Goal: Task Accomplishment & Management: Manage account settings

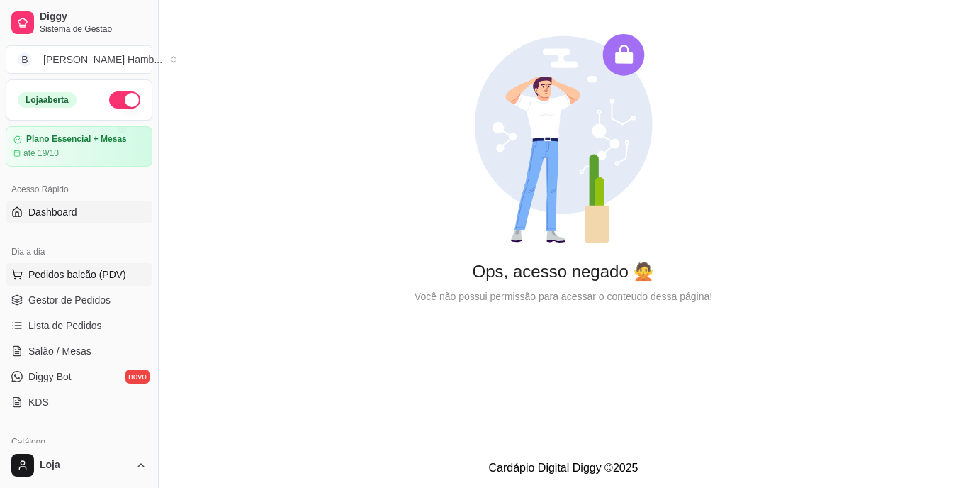
click at [104, 269] on span "Pedidos balcão (PDV)" at bounding box center [77, 274] width 98 height 14
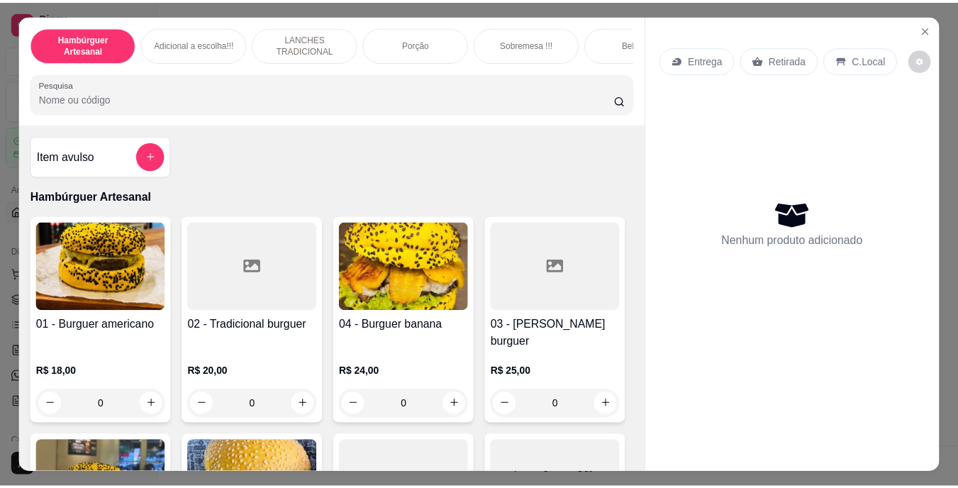
scroll to position [142, 0]
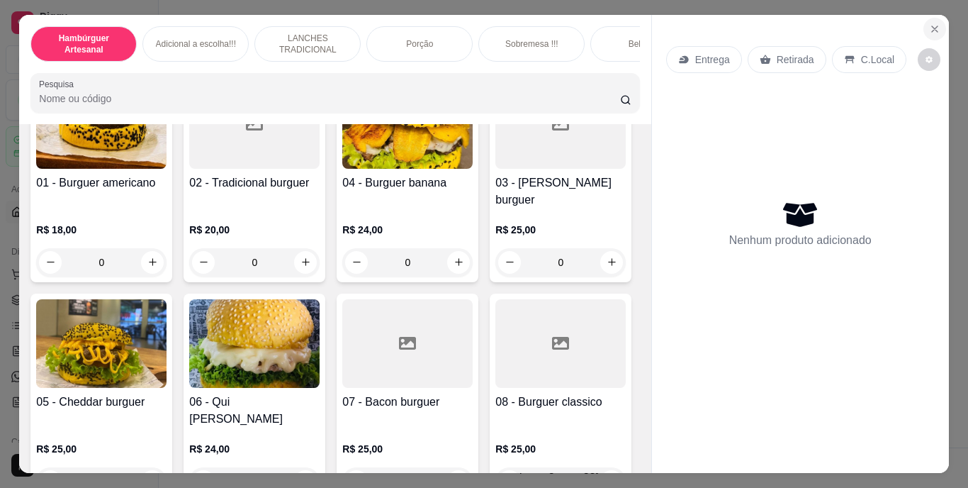
click at [929, 23] on icon "Close" at bounding box center [934, 28] width 11 height 11
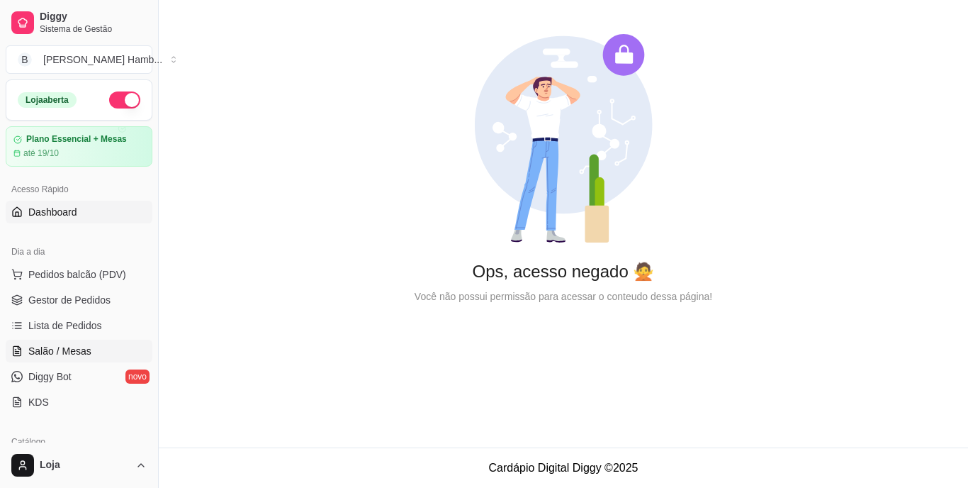
click at [43, 351] on span "Salão / Mesas" at bounding box center [59, 351] width 63 height 14
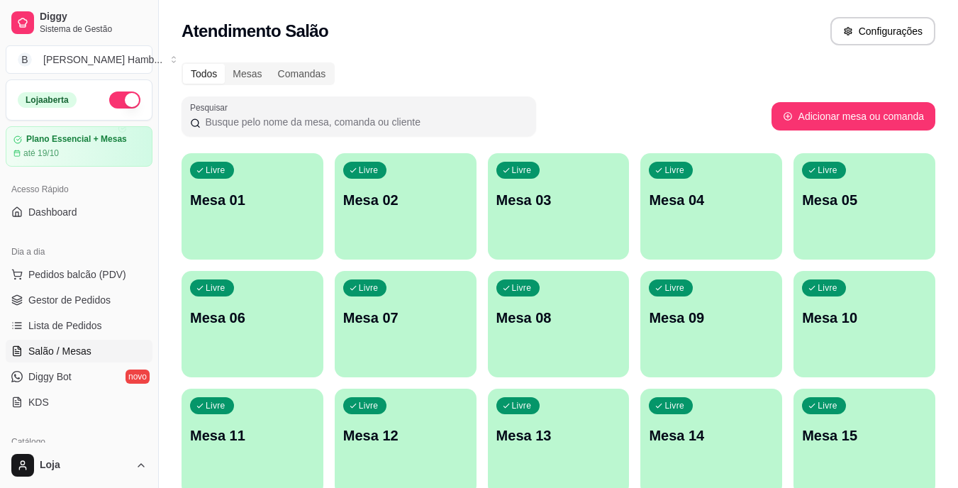
click at [254, 195] on p "Mesa 01" at bounding box center [252, 200] width 125 height 20
click at [55, 272] on span "Pedidos balcão (PDV)" at bounding box center [77, 274] width 98 height 14
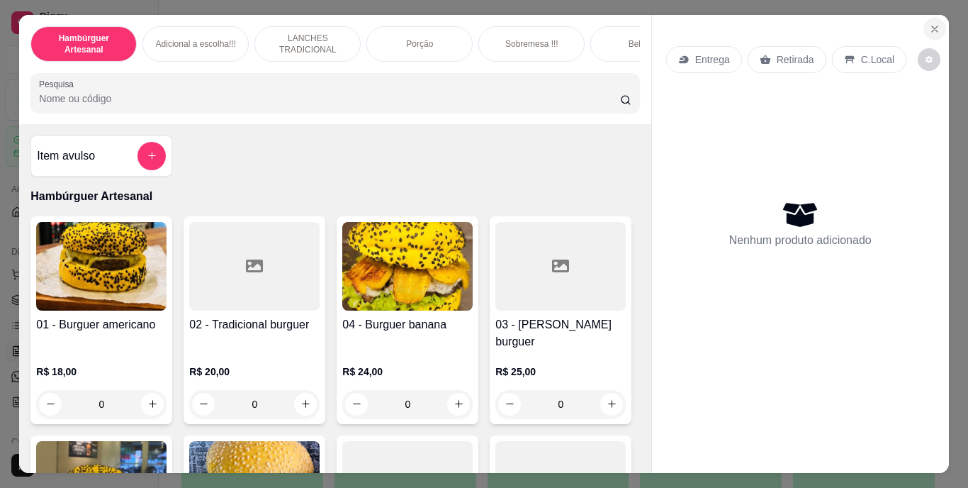
click at [929, 26] on icon "Close" at bounding box center [934, 28] width 11 height 11
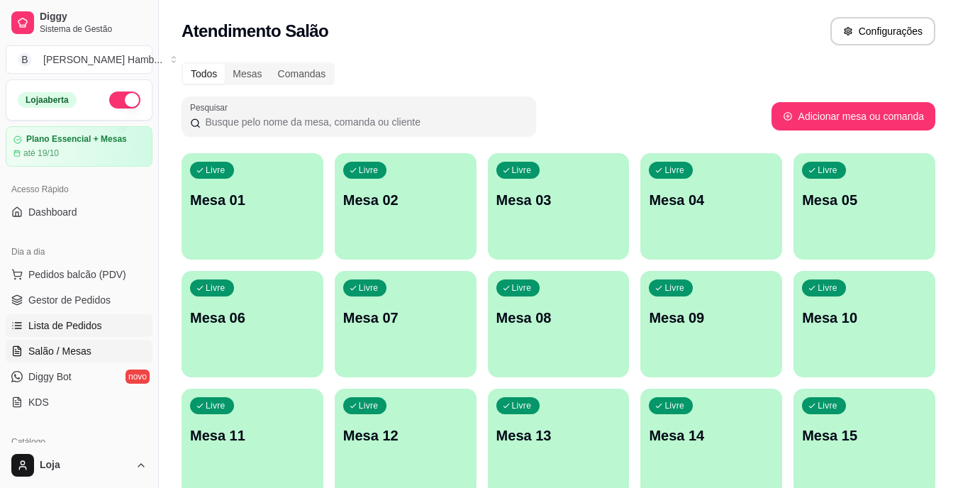
click at [106, 321] on link "Lista de Pedidos" at bounding box center [79, 325] width 147 height 23
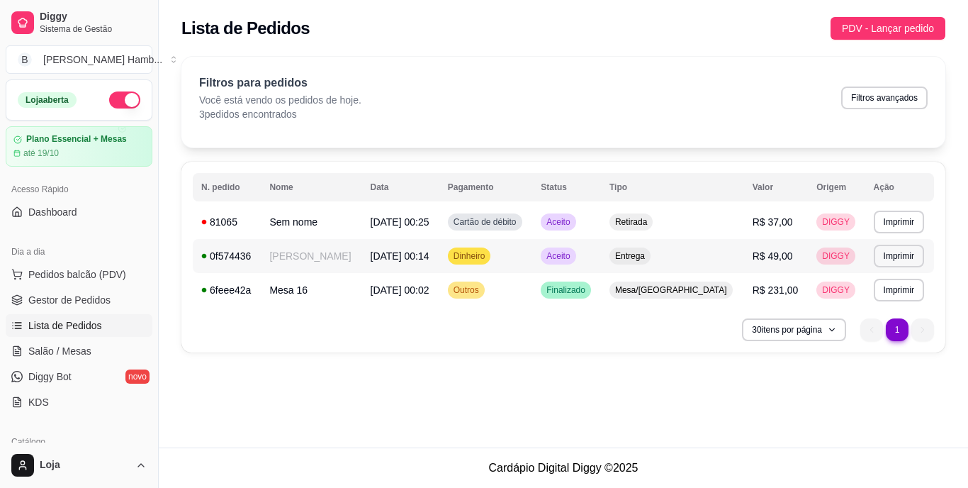
click at [362, 249] on td "Jefferson Oliveira Alves" at bounding box center [311, 256] width 101 height 34
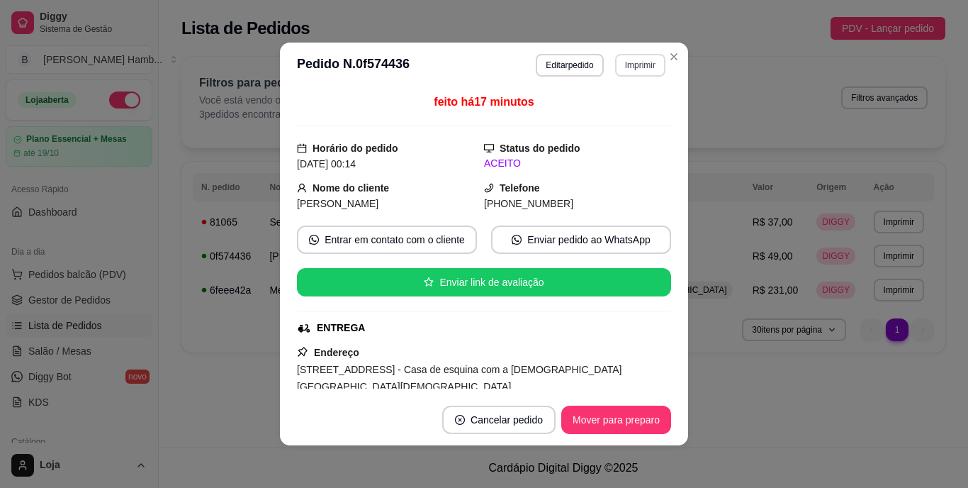
click at [650, 69] on button "Imprimir" at bounding box center [640, 65] width 50 height 23
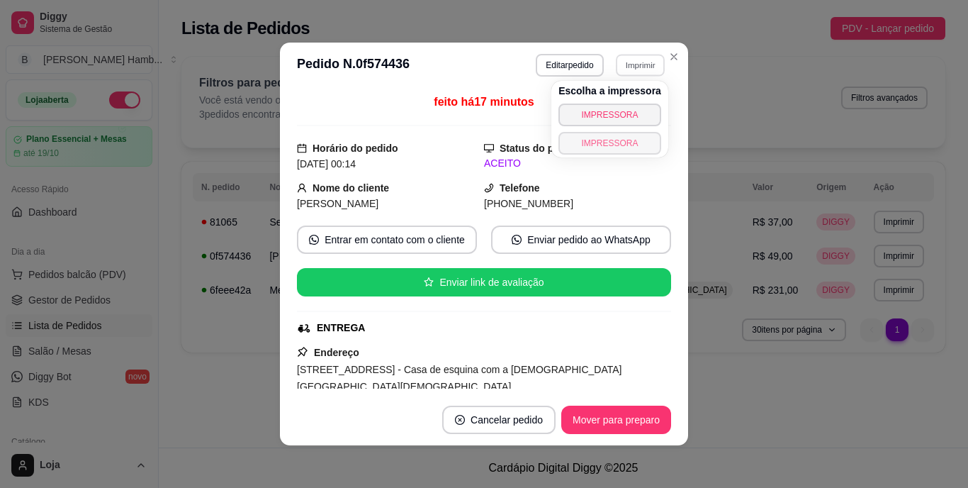
click at [609, 135] on button "IMPRESSORA" at bounding box center [610, 143] width 103 height 23
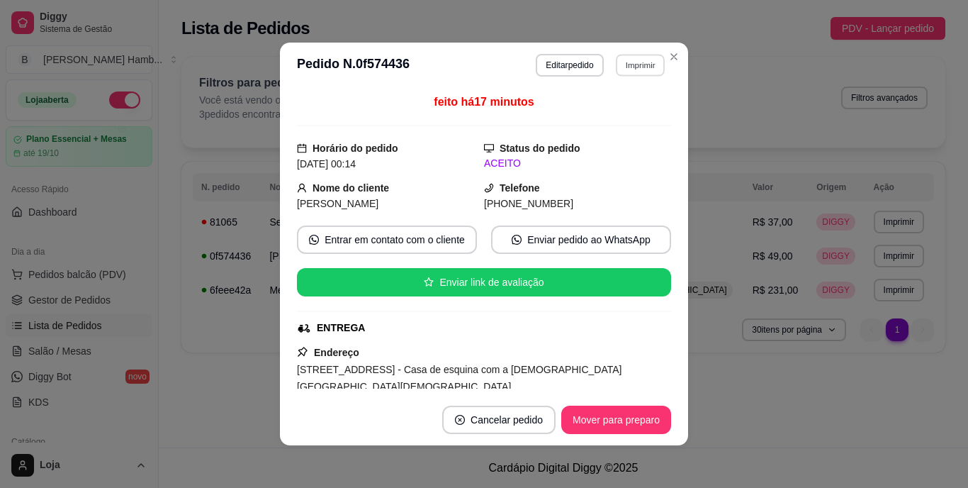
click at [647, 59] on button "Imprimir" at bounding box center [640, 65] width 49 height 22
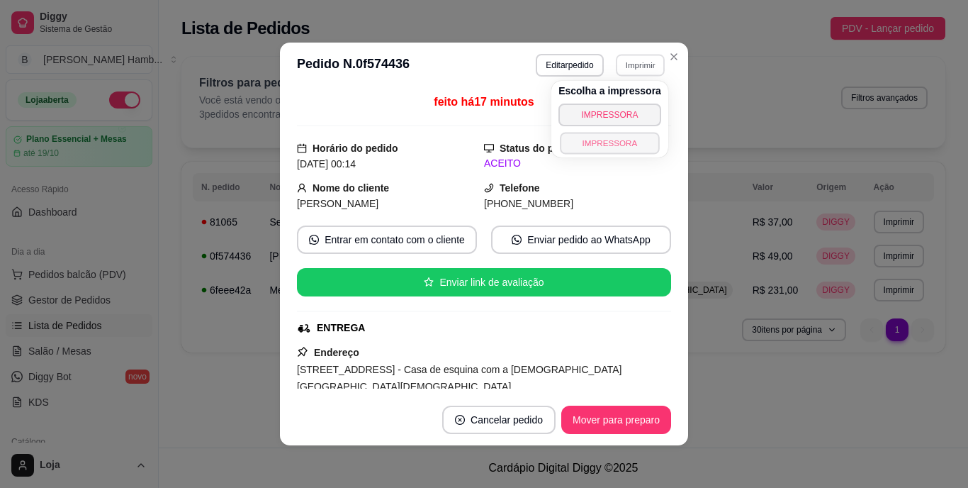
click at [627, 142] on button "IMPRESSORA" at bounding box center [609, 143] width 99 height 22
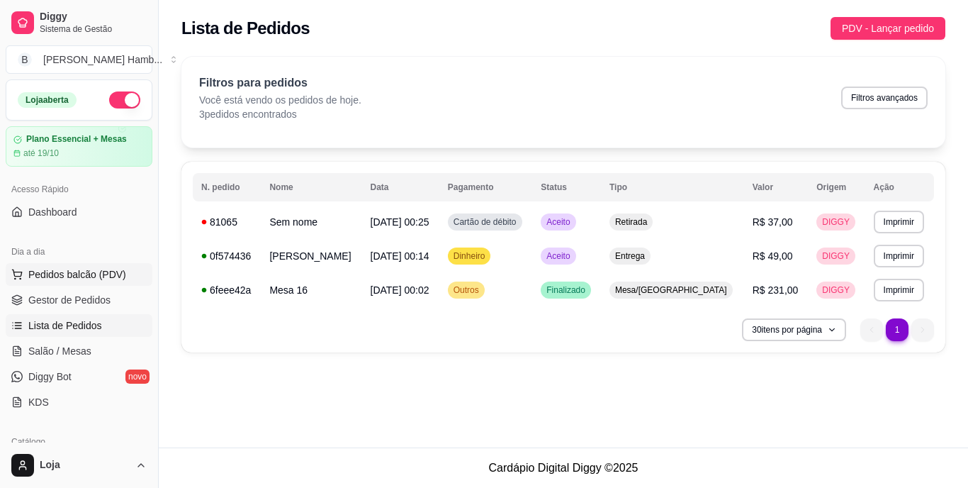
click at [122, 274] on button "Pedidos balcão (PDV)" at bounding box center [79, 274] width 147 height 23
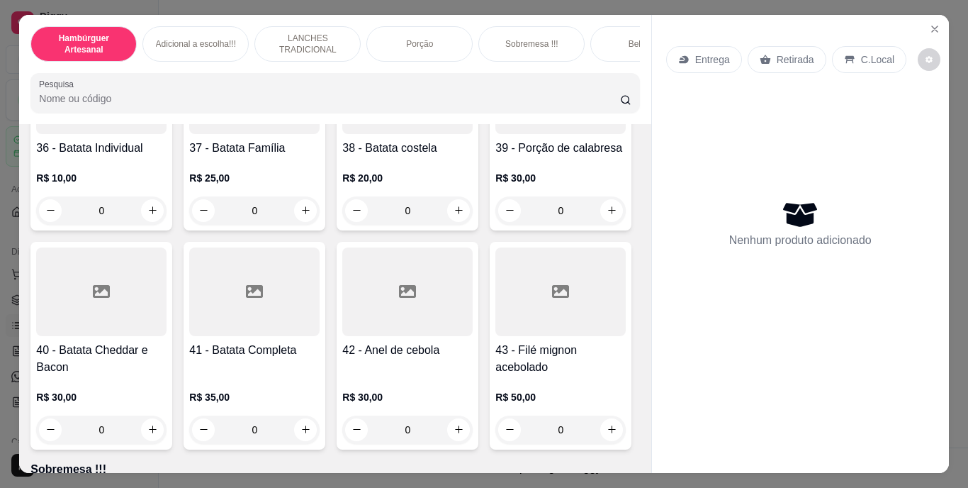
scroll to position [2765, 0]
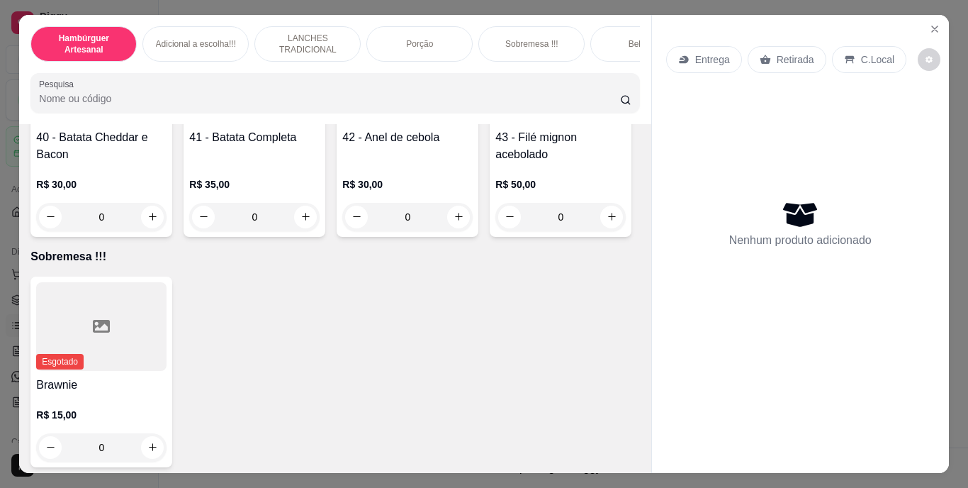
type input "1"
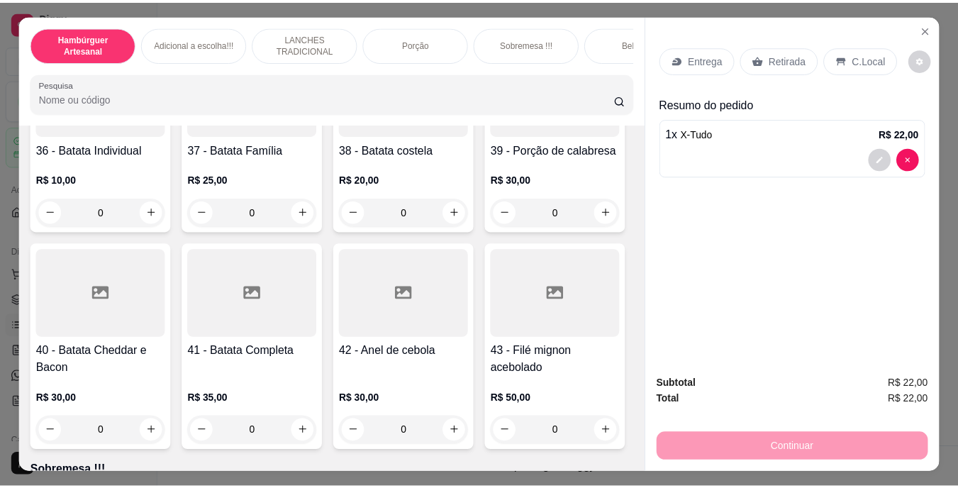
scroll to position [2410, 0]
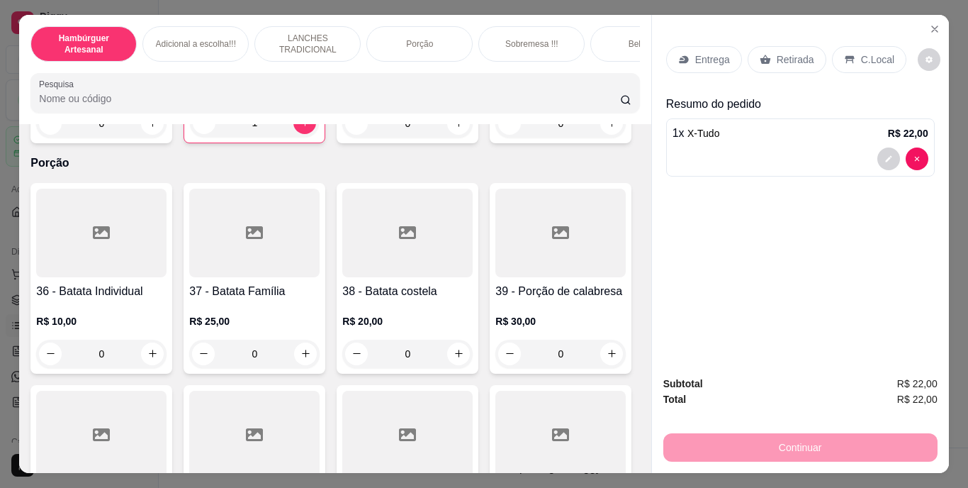
type input "1"
click at [777, 52] on p "Retirada" at bounding box center [796, 59] width 38 height 14
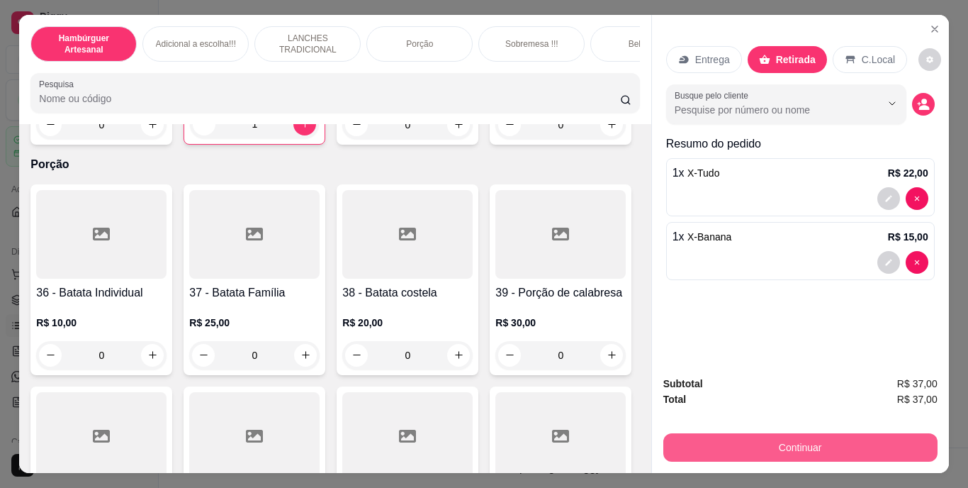
click at [771, 442] on button "Continuar" at bounding box center [801, 447] width 274 height 28
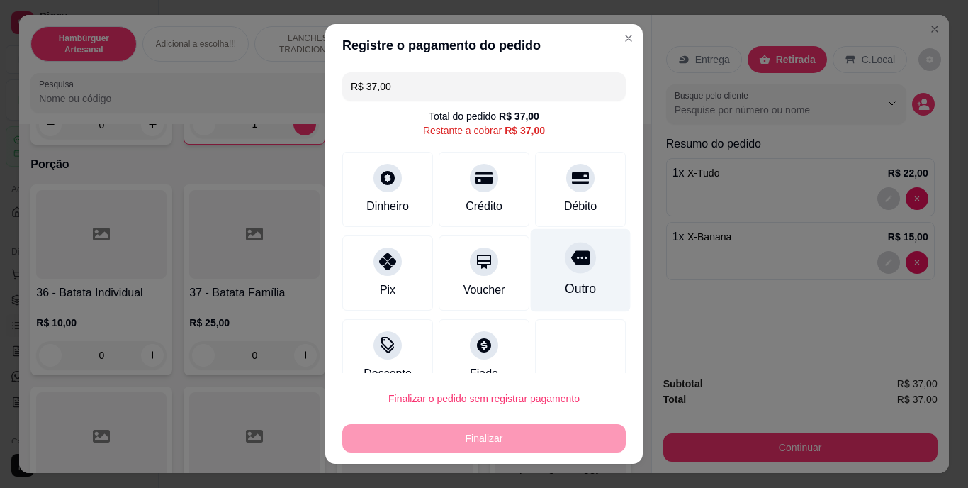
click at [572, 267] on div "Outro" at bounding box center [581, 270] width 100 height 83
type input "R$ 0,00"
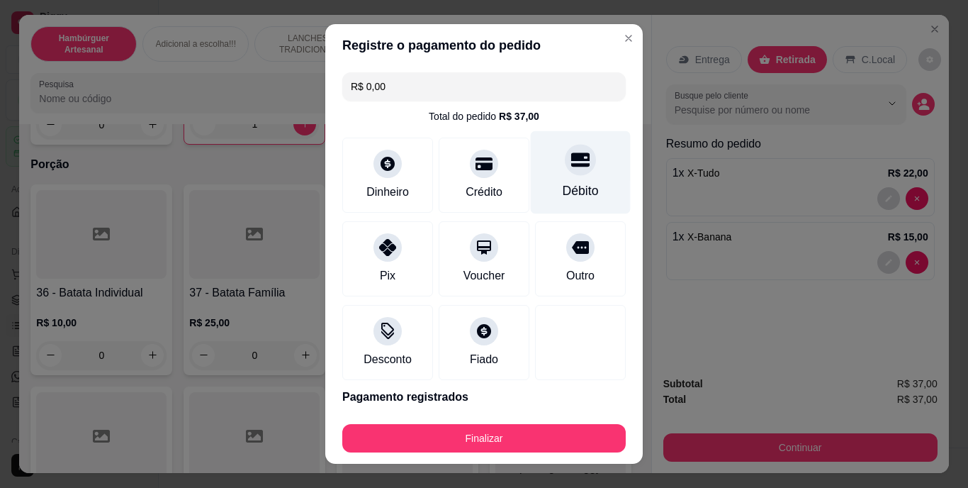
click at [563, 192] on div "Débito" at bounding box center [581, 191] width 36 height 18
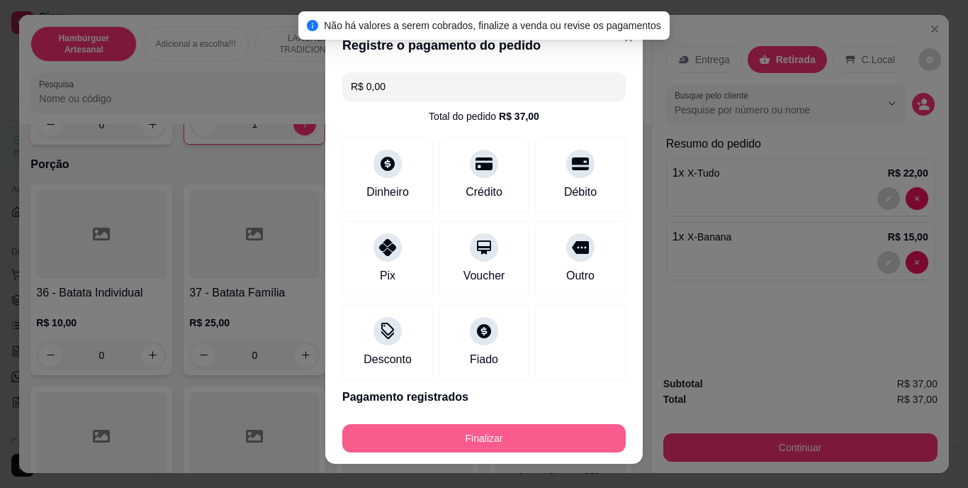
click at [500, 433] on button "Finalizar" at bounding box center [484, 438] width 284 height 28
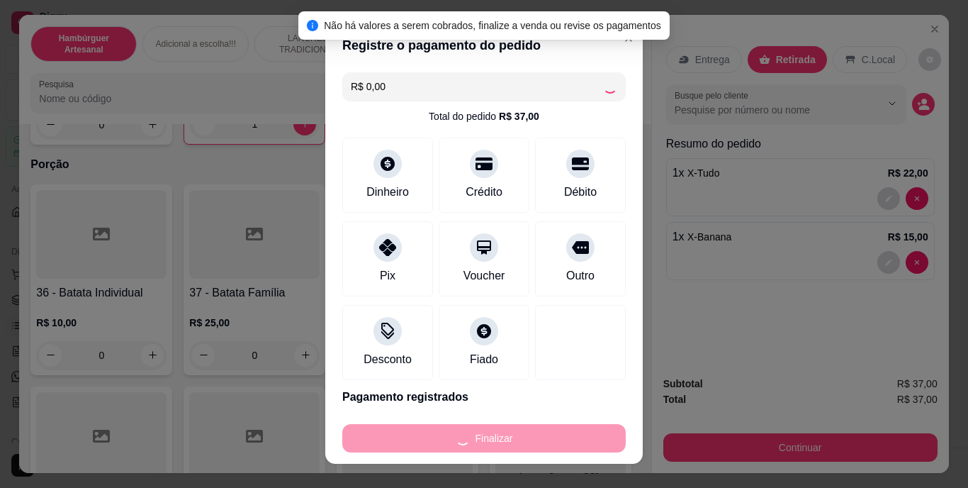
type input "0"
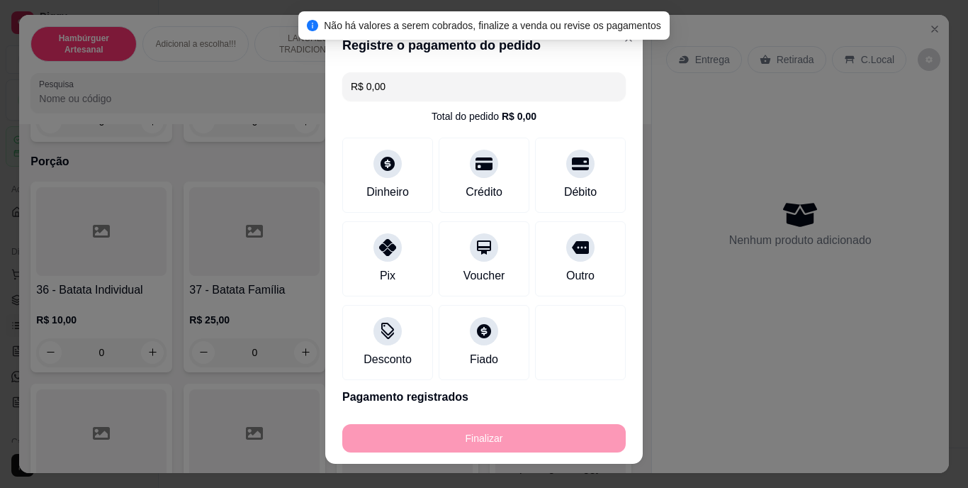
type input "-R$ 37,00"
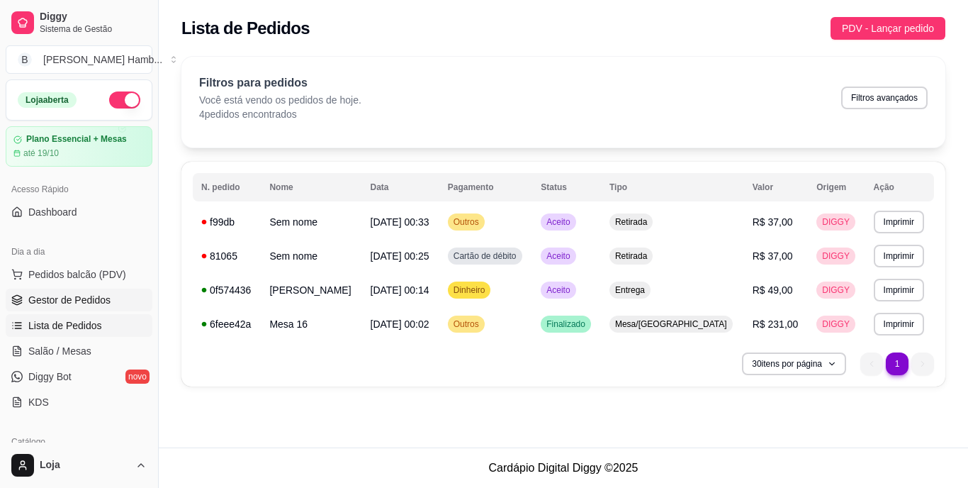
click at [122, 298] on link "Gestor de Pedidos" at bounding box center [79, 300] width 147 height 23
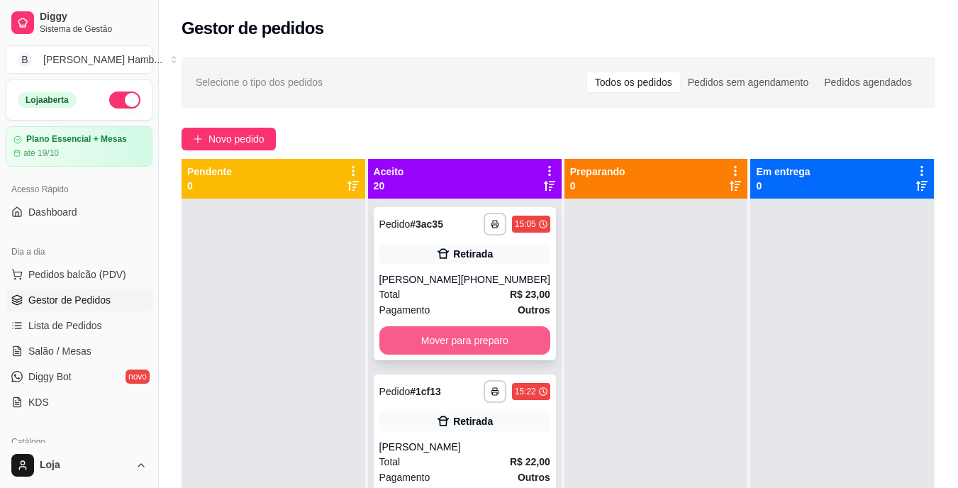
click at [477, 354] on button "Mover para preparo" at bounding box center [464, 340] width 171 height 28
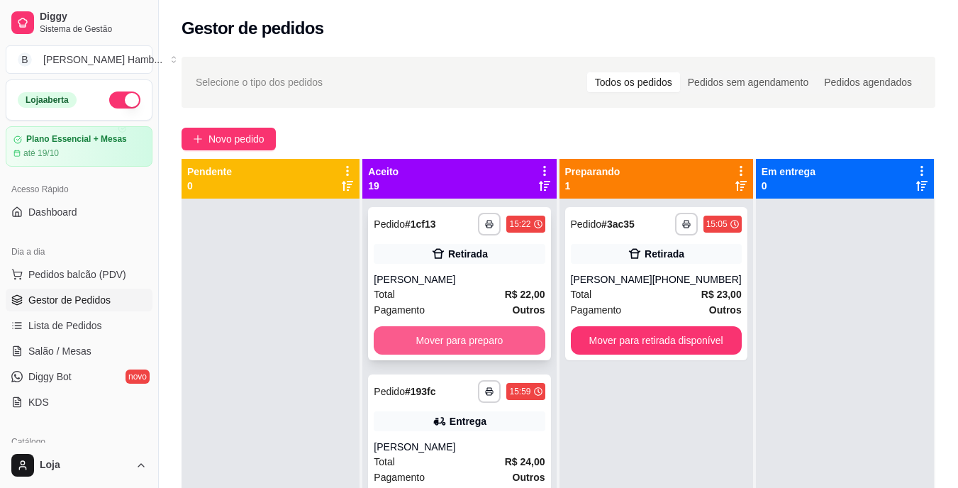
click at [471, 352] on button "Mover para preparo" at bounding box center [459, 340] width 171 height 28
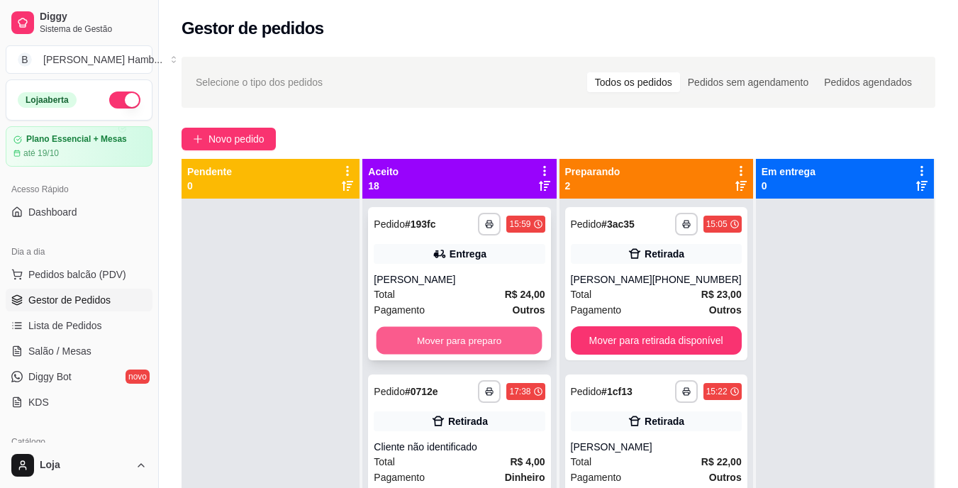
click at [469, 337] on button "Mover para preparo" at bounding box center [459, 341] width 166 height 28
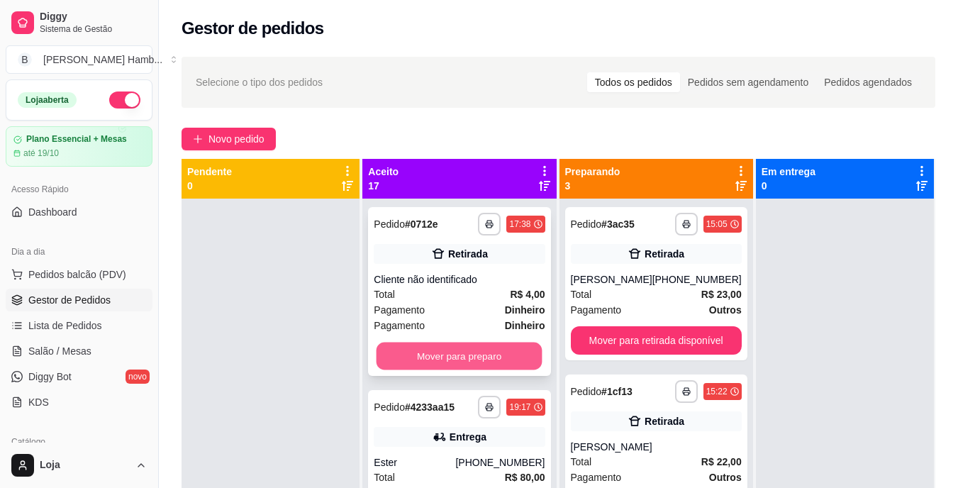
click at [469, 350] on button "Mover para preparo" at bounding box center [459, 356] width 166 height 28
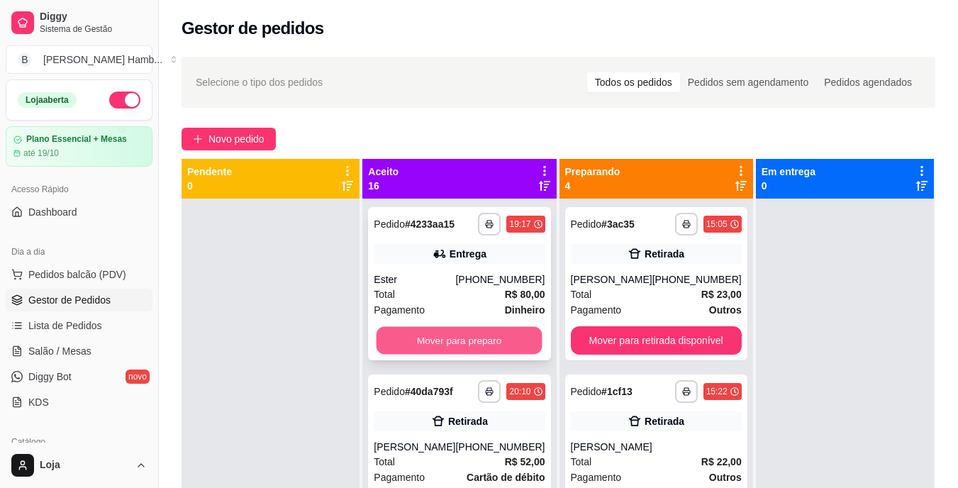
click at [469, 351] on button "Mover para preparo" at bounding box center [459, 341] width 166 height 28
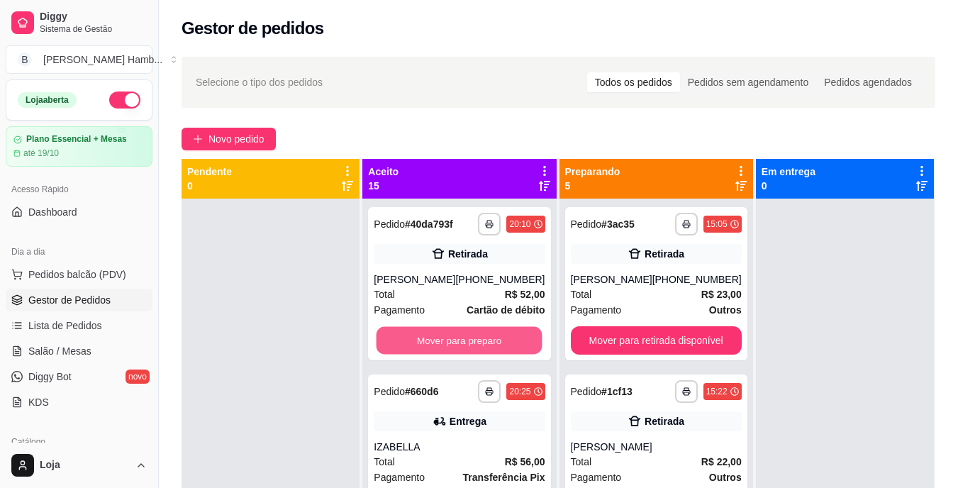
click at [469, 350] on button "Mover para preparo" at bounding box center [459, 341] width 166 height 28
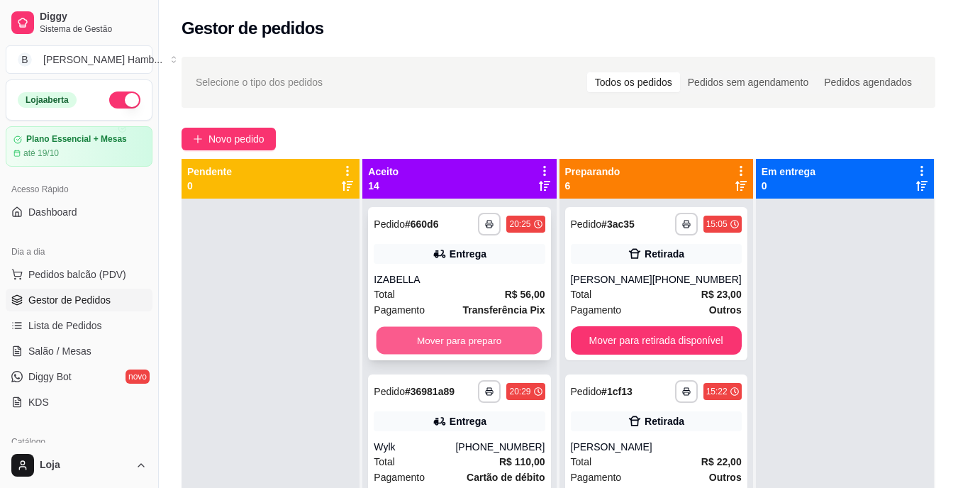
click at [469, 338] on button "Mover para preparo" at bounding box center [459, 341] width 166 height 28
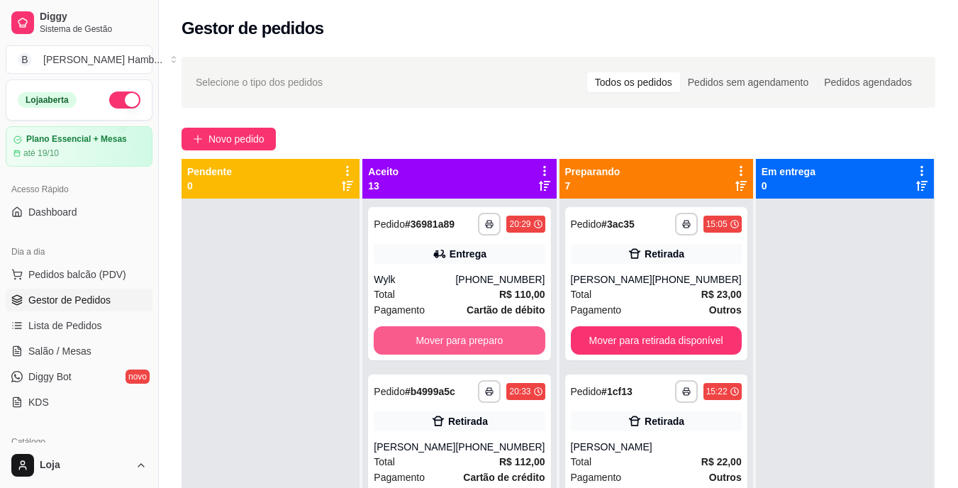
click at [469, 337] on button "Mover para preparo" at bounding box center [459, 340] width 171 height 28
click at [469, 340] on button "Mover para preparo" at bounding box center [459, 341] width 166 height 28
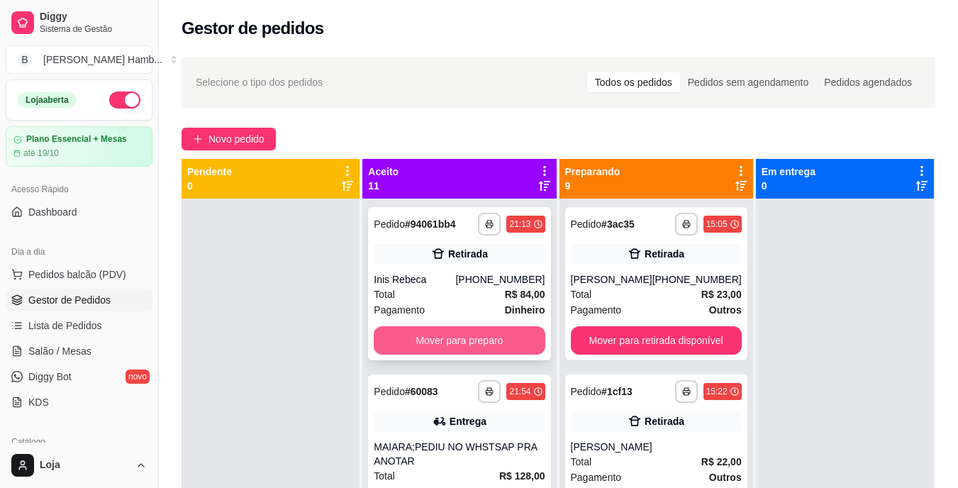
click at [475, 347] on button "Mover para preparo" at bounding box center [459, 340] width 171 height 28
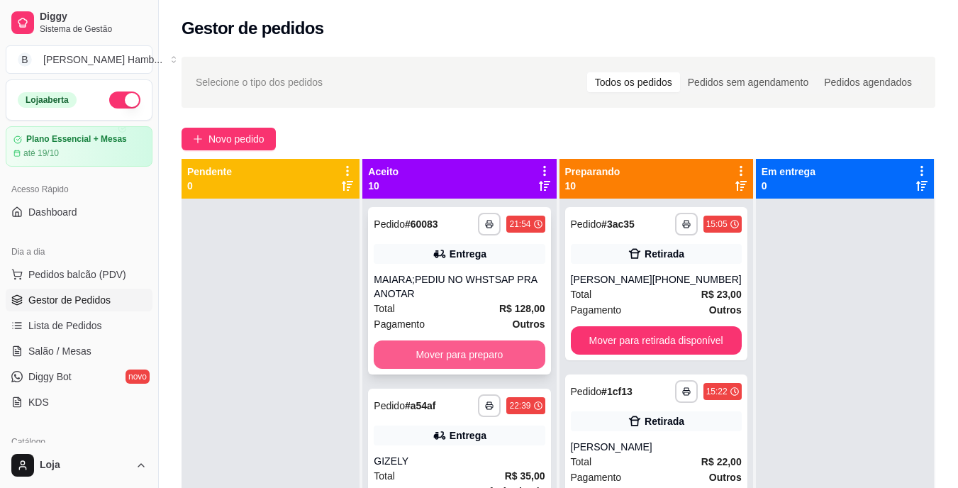
click at [481, 351] on button "Mover para preparo" at bounding box center [459, 354] width 171 height 28
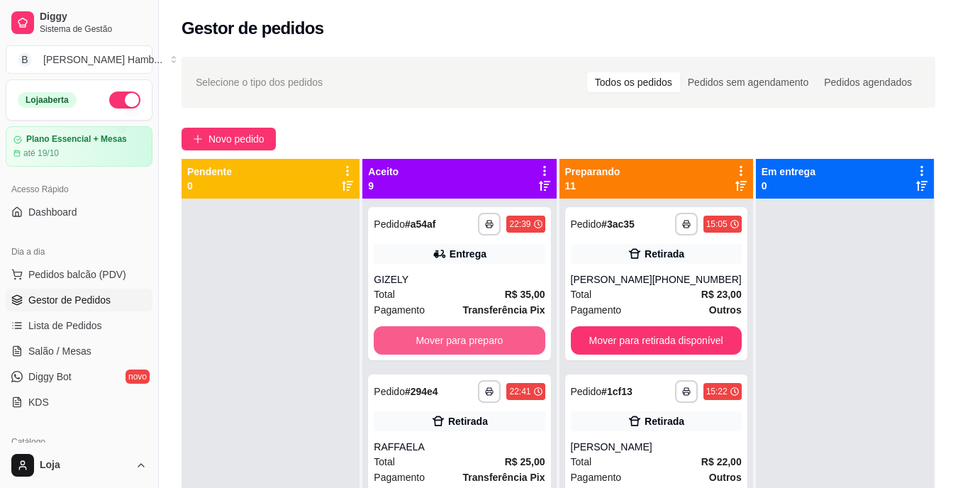
click at [481, 351] on button "Mover para preparo" at bounding box center [459, 340] width 171 height 28
click at [482, 345] on button "Mover para preparo" at bounding box center [459, 340] width 171 height 28
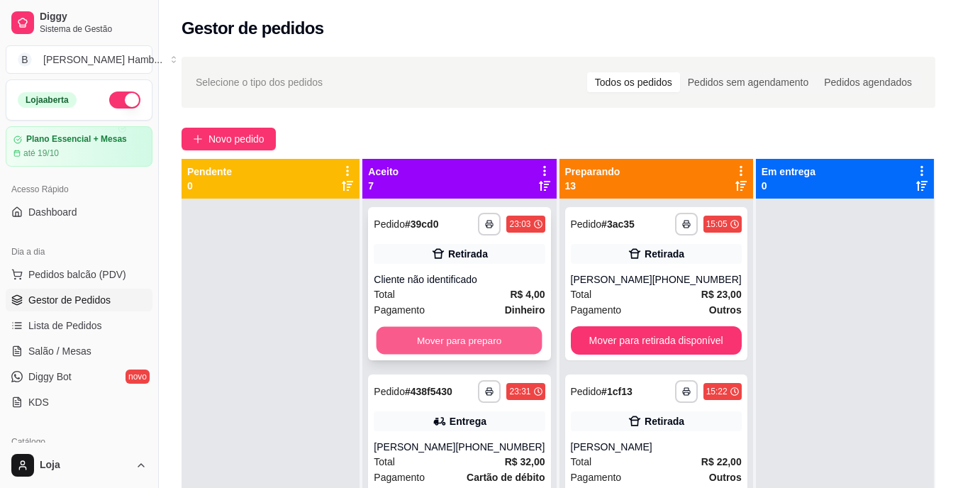
click at [482, 342] on button "Mover para preparo" at bounding box center [459, 341] width 166 height 28
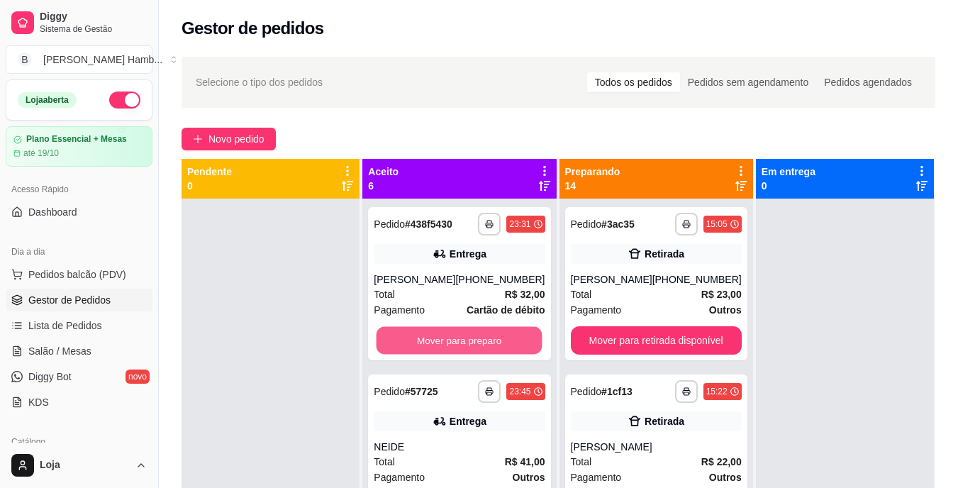
click at [482, 342] on button "Mover para preparo" at bounding box center [459, 341] width 166 height 28
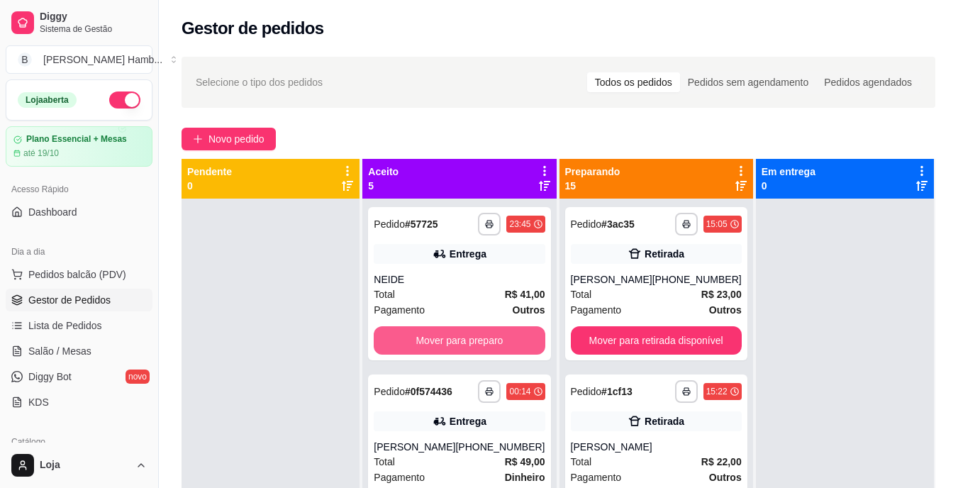
click at [484, 347] on button "Mover para preparo" at bounding box center [459, 340] width 171 height 28
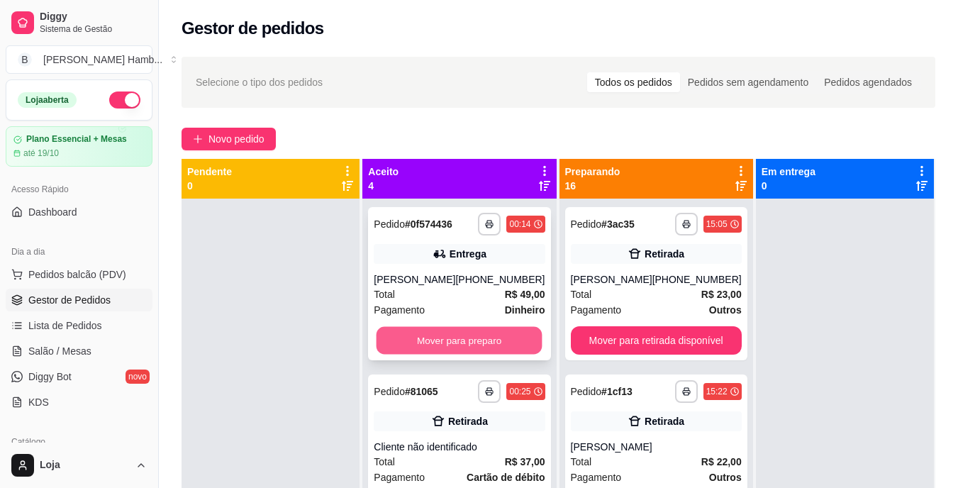
click at [484, 342] on button "Mover para preparo" at bounding box center [459, 341] width 166 height 28
click at [485, 343] on button "Mover para preparo" at bounding box center [459, 341] width 166 height 28
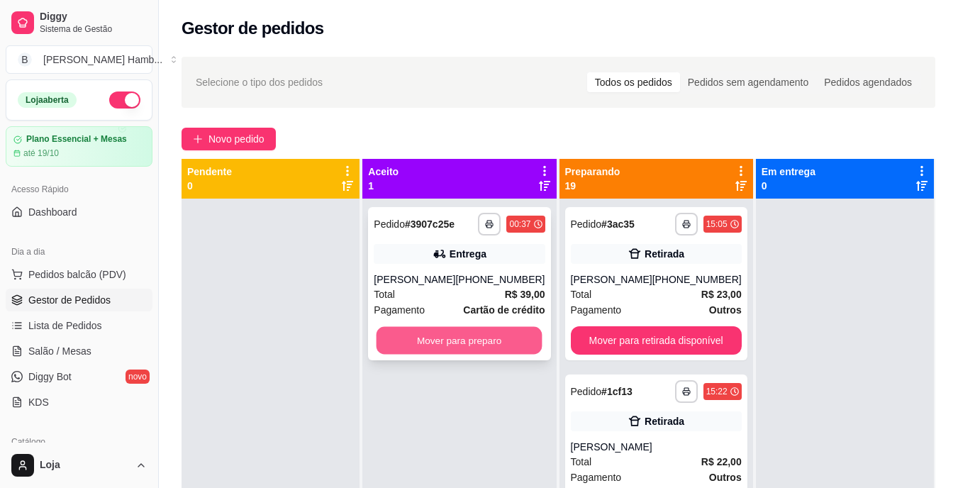
click at [484, 343] on button "Mover para preparo" at bounding box center [459, 341] width 166 height 28
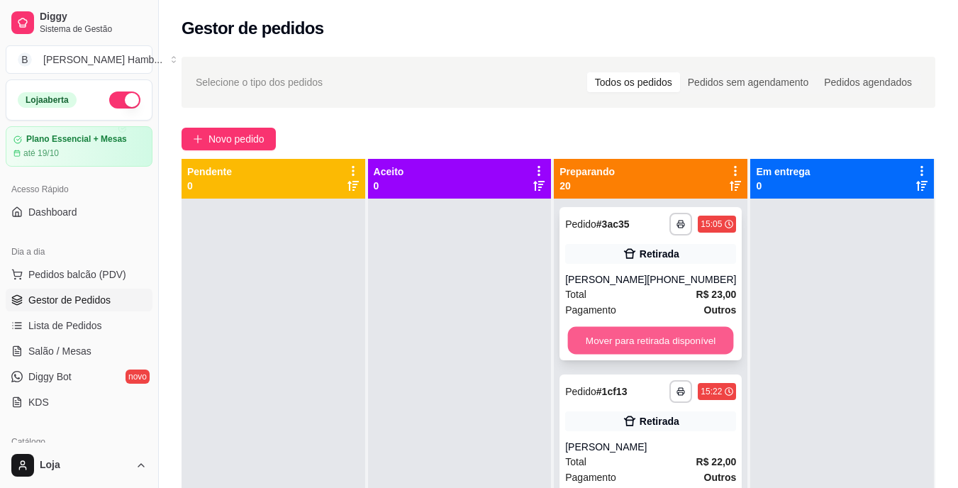
click at [597, 334] on button "Mover para retirada disponível" at bounding box center [651, 341] width 166 height 28
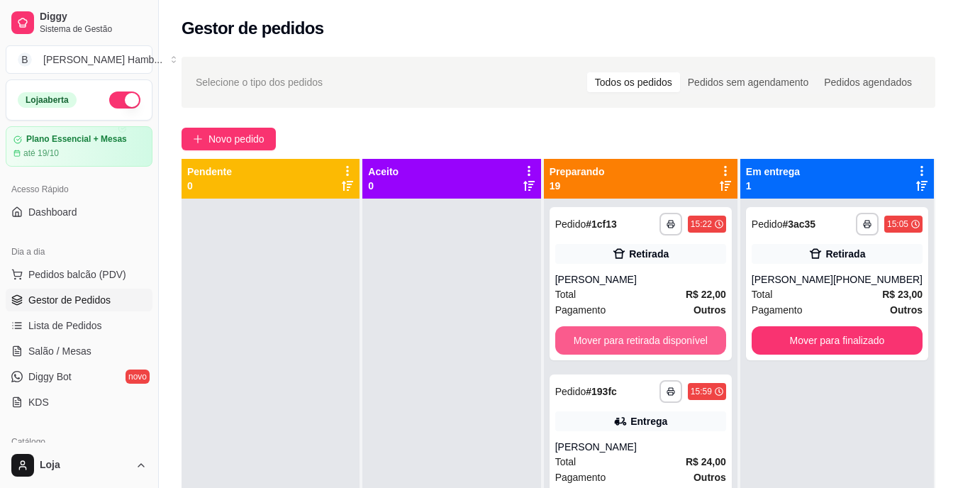
click at [598, 334] on button "Mover para retirada disponível" at bounding box center [640, 340] width 171 height 28
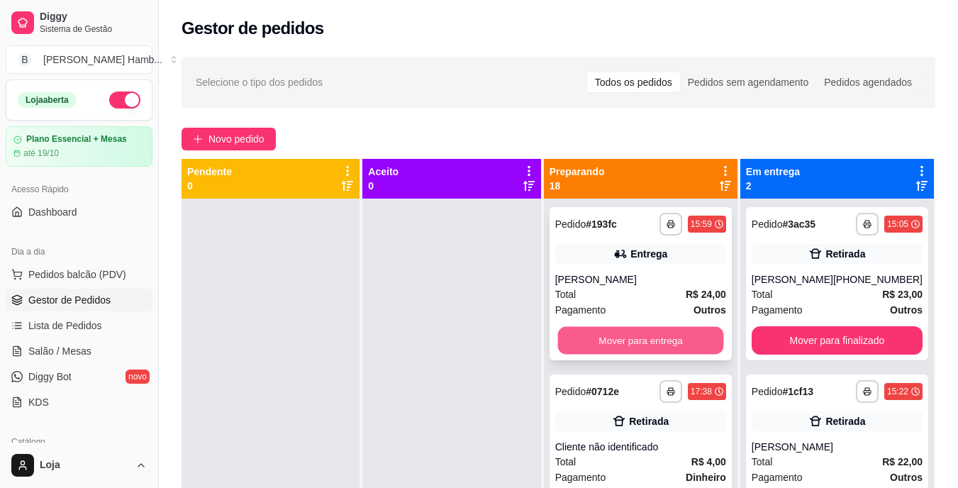
click at [599, 334] on button "Mover para entrega" at bounding box center [640, 341] width 166 height 28
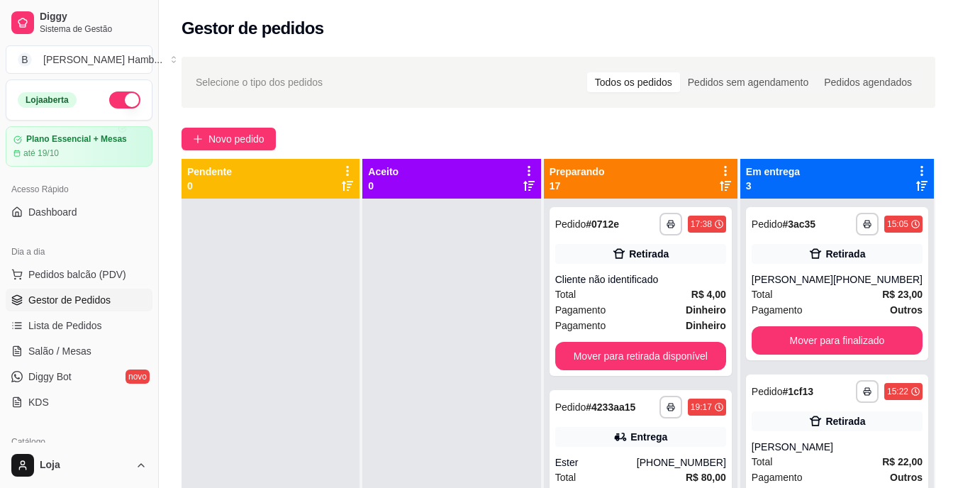
click at [600, 334] on div "**********" at bounding box center [640, 291] width 182 height 169
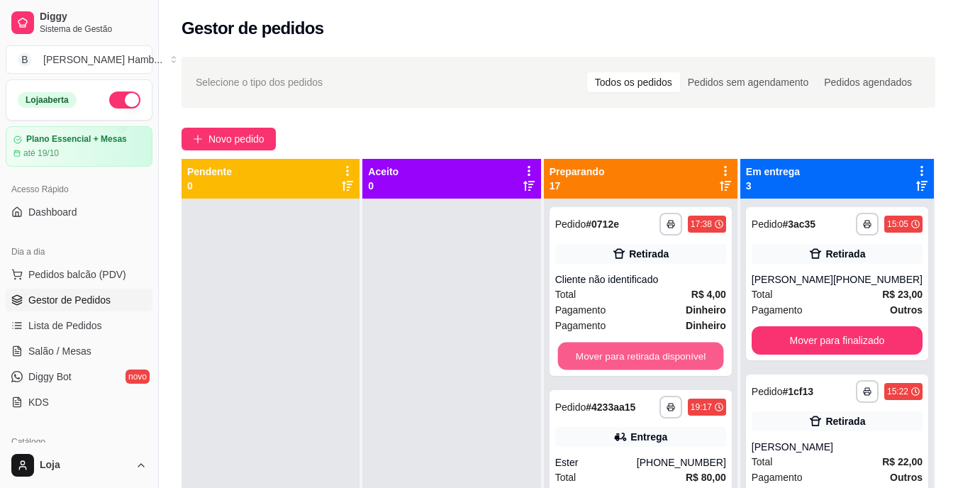
click at [691, 352] on button "Mover para retirada disponível" at bounding box center [640, 356] width 166 height 28
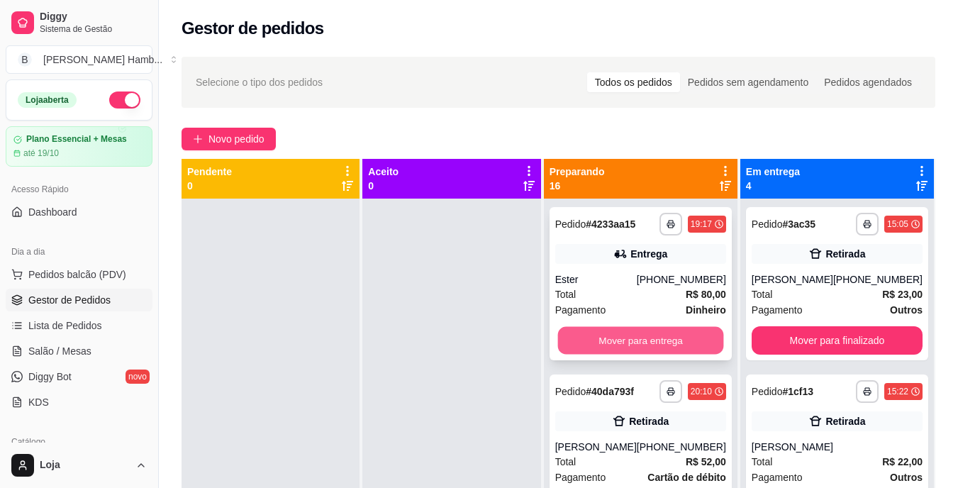
click at [678, 345] on button "Mover para entrega" at bounding box center [640, 341] width 166 height 28
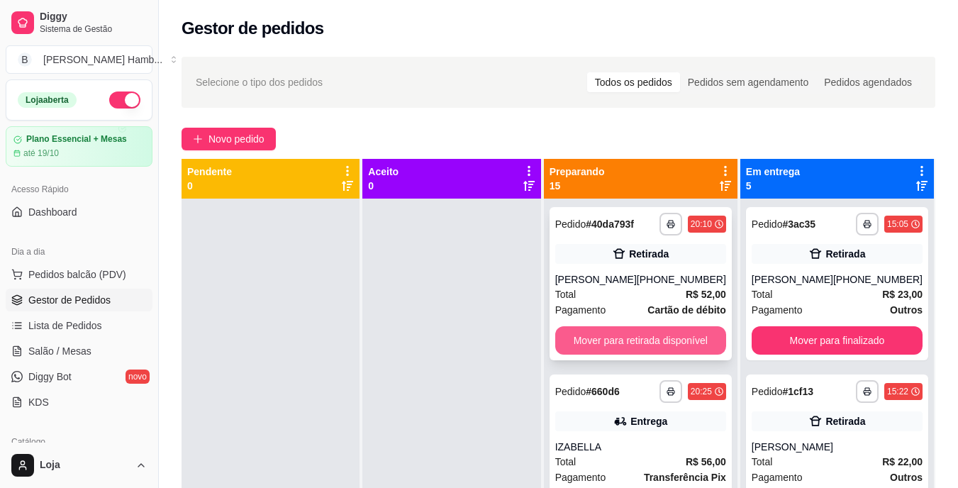
click at [673, 342] on button "Mover para retirada disponível" at bounding box center [640, 340] width 171 height 28
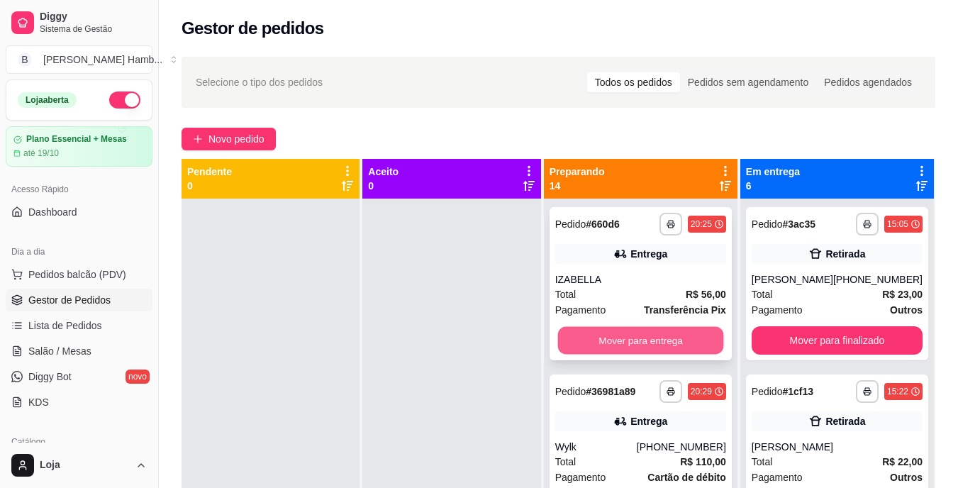
click at [672, 342] on button "Mover para entrega" at bounding box center [640, 341] width 166 height 28
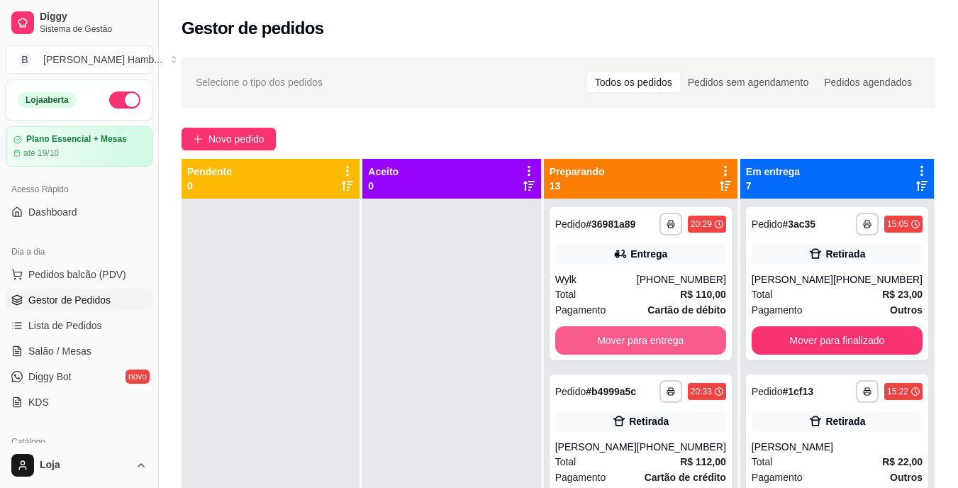
click at [667, 336] on button "Mover para entrega" at bounding box center [640, 340] width 171 height 28
click at [667, 336] on button "Mover para retirada disponível" at bounding box center [640, 341] width 166 height 28
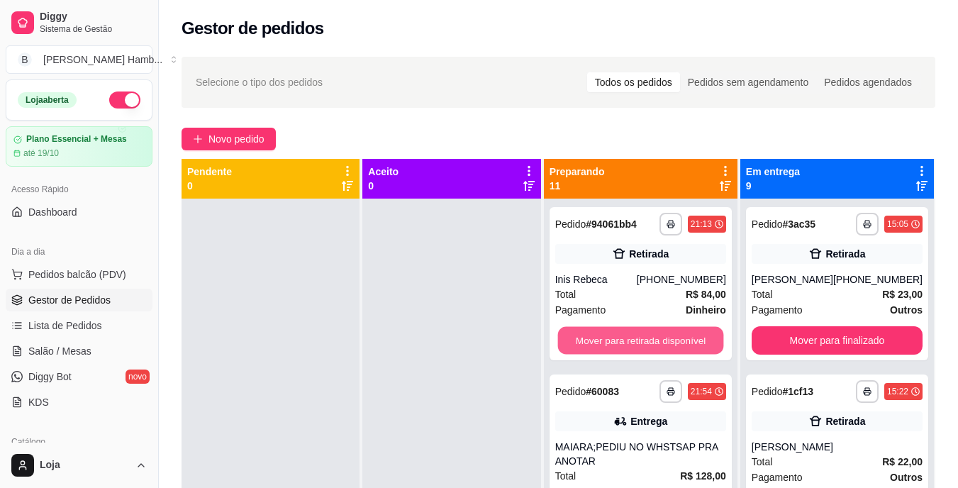
click at [667, 336] on button "Mover para retirada disponível" at bounding box center [640, 341] width 166 height 28
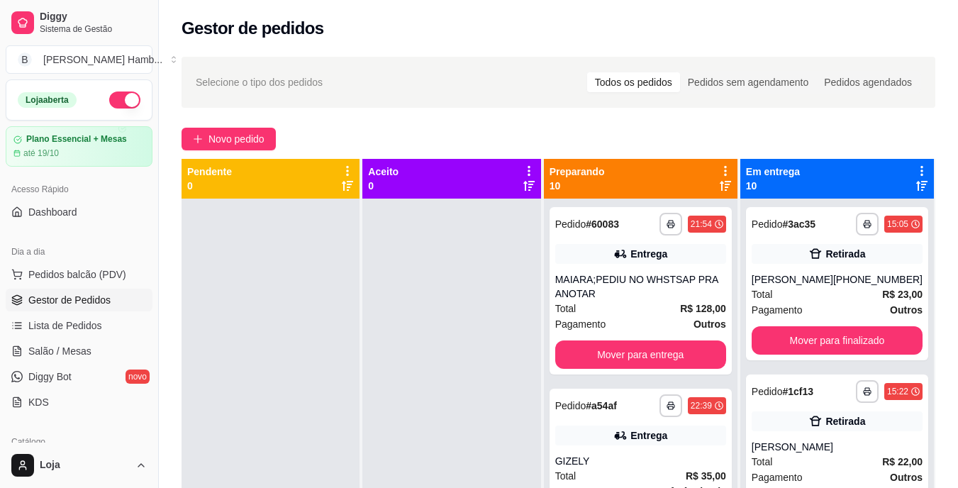
click at [667, 336] on div "**********" at bounding box center [640, 290] width 182 height 167
click at [691, 349] on button "Mover para entrega" at bounding box center [640, 354] width 171 height 28
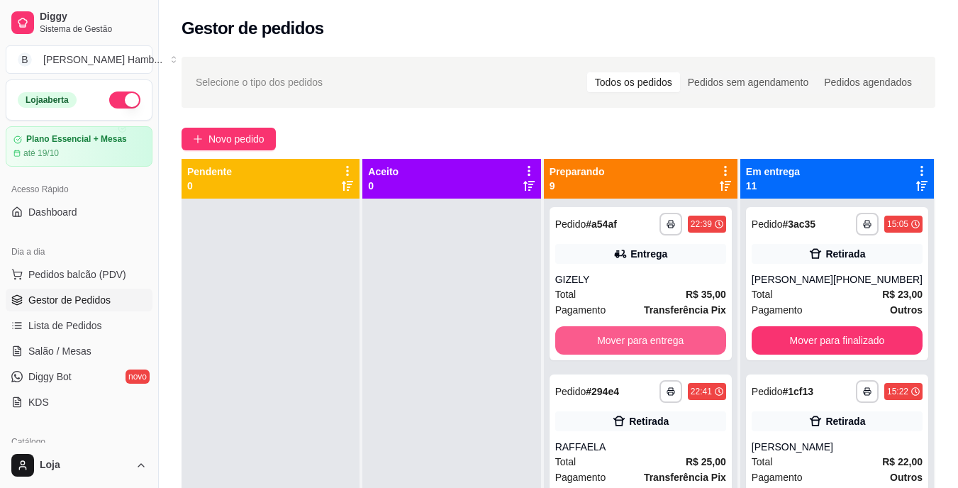
click at [690, 349] on button "Mover para entrega" at bounding box center [640, 340] width 171 height 28
click at [684, 342] on button "Mover para retirada disponível" at bounding box center [640, 340] width 171 height 28
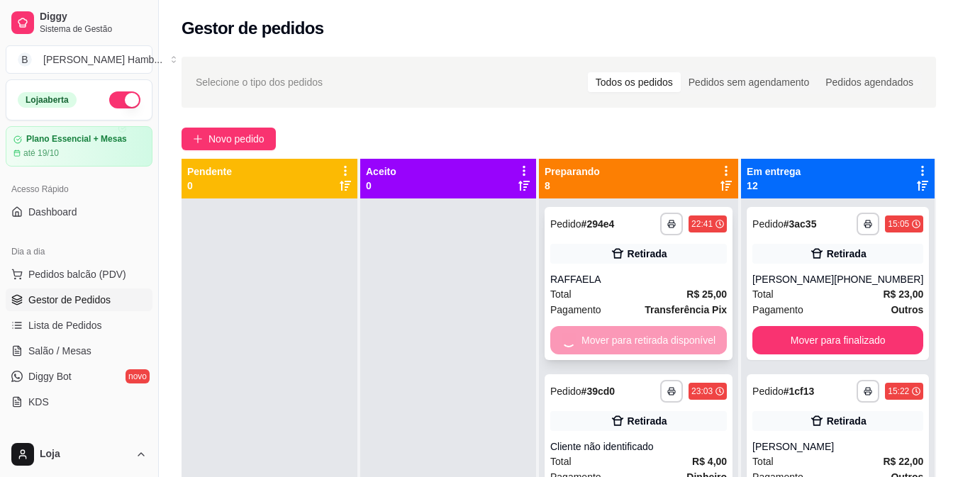
click at [684, 340] on div "Mover para retirada disponível" at bounding box center [638, 340] width 177 height 28
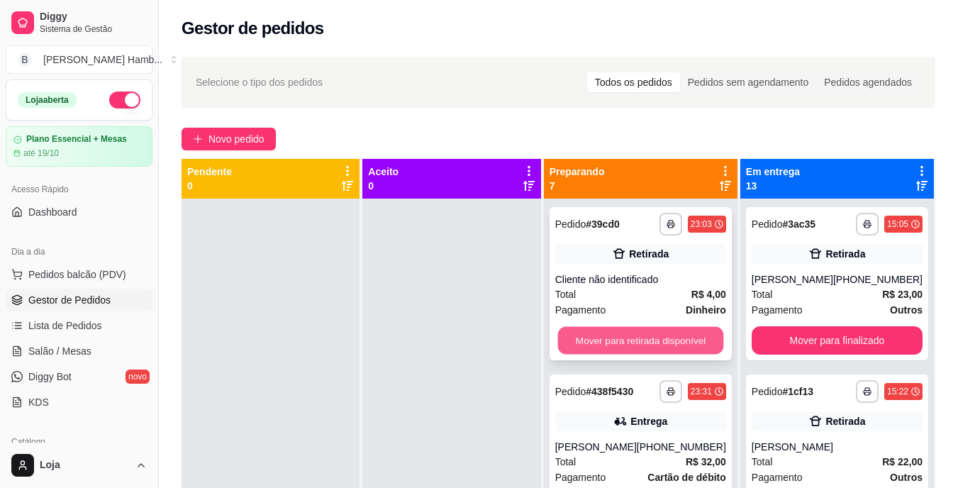
click at [688, 337] on button "Mover para retirada disponível" at bounding box center [640, 341] width 166 height 28
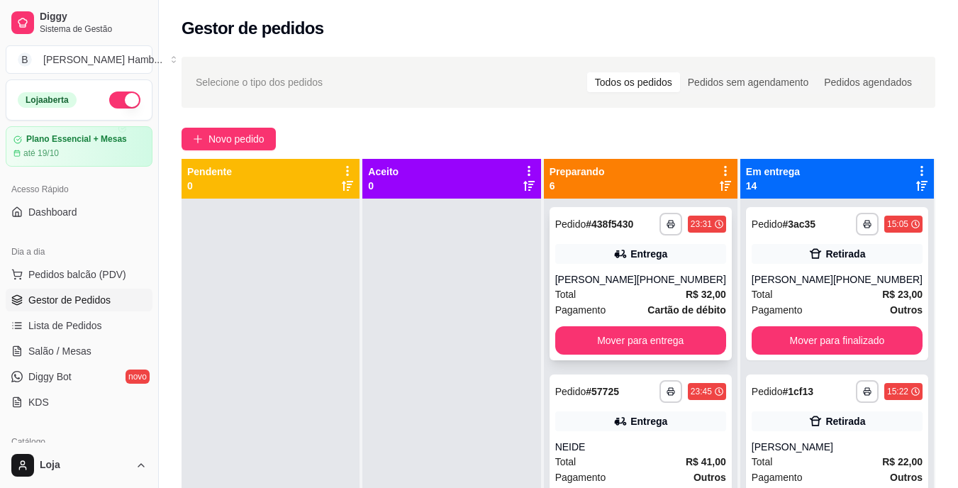
click at [686, 336] on div "**********" at bounding box center [640, 283] width 182 height 153
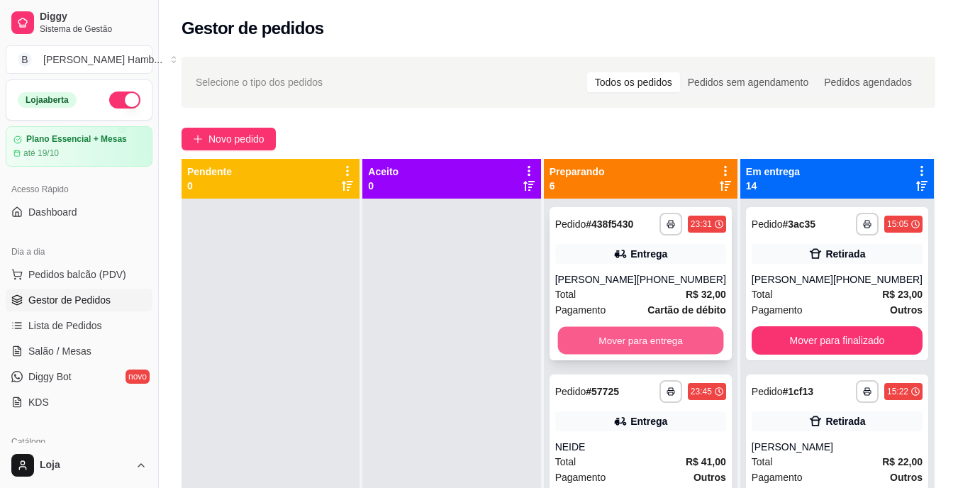
click at [689, 347] on button "Mover para entrega" at bounding box center [640, 341] width 166 height 28
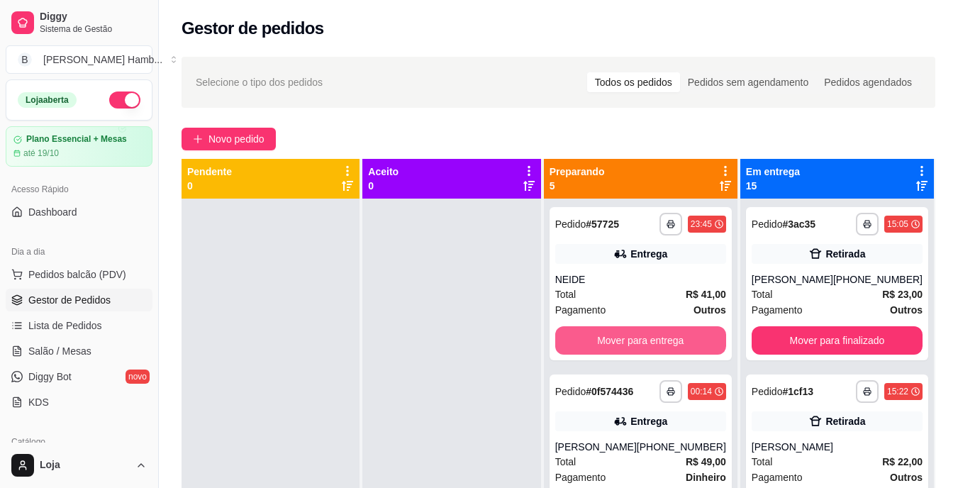
click at [689, 347] on button "Mover para entrega" at bounding box center [640, 340] width 171 height 28
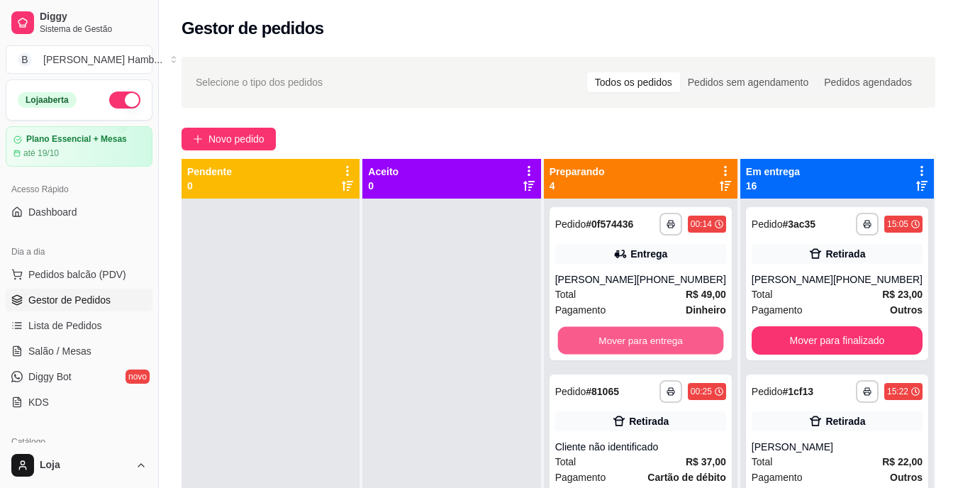
click at [689, 343] on button "Mover para entrega" at bounding box center [640, 341] width 166 height 28
click at [689, 343] on button "Mover para retirada disponível" at bounding box center [640, 340] width 171 height 28
click at [689, 344] on button "Mover para retirada disponível" at bounding box center [640, 340] width 171 height 28
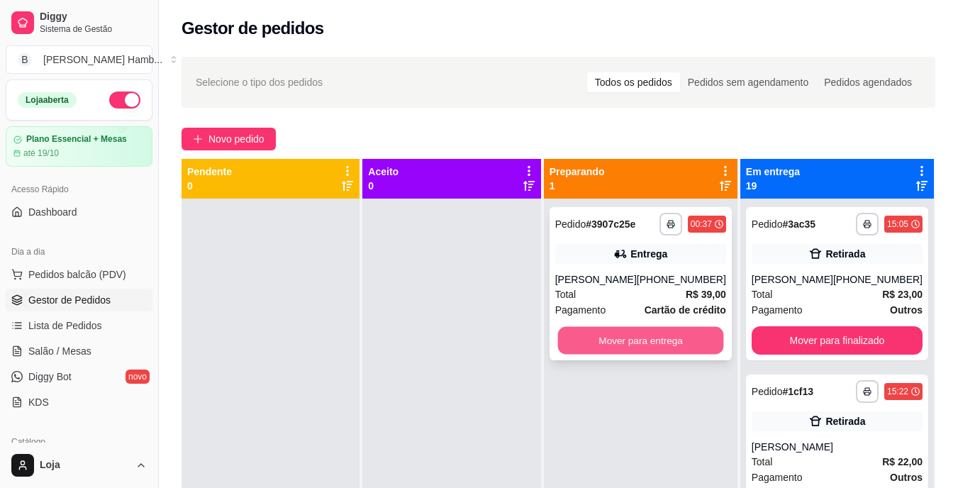
click at [620, 328] on button "Mover para entrega" at bounding box center [640, 341] width 166 height 28
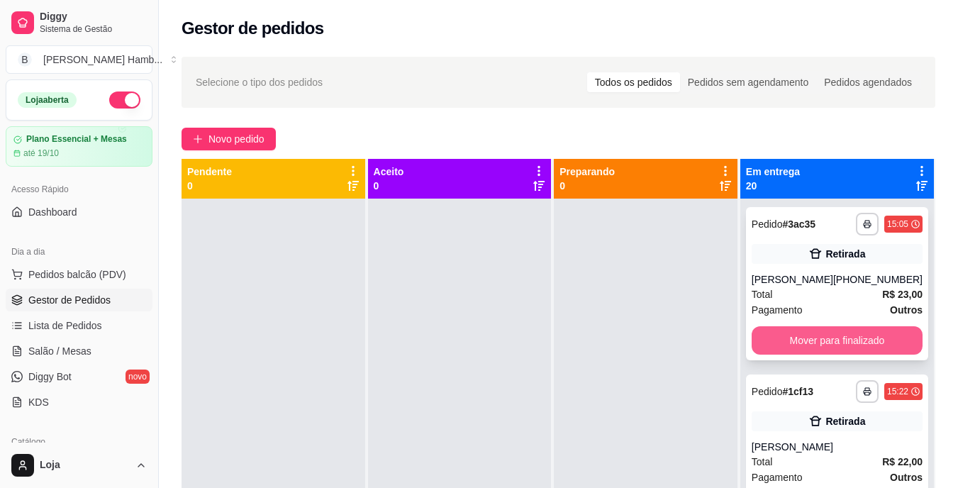
click at [813, 348] on button "Mover para finalizado" at bounding box center [836, 340] width 171 height 28
click at [805, 335] on button "Mover para finalizado" at bounding box center [837, 341] width 166 height 28
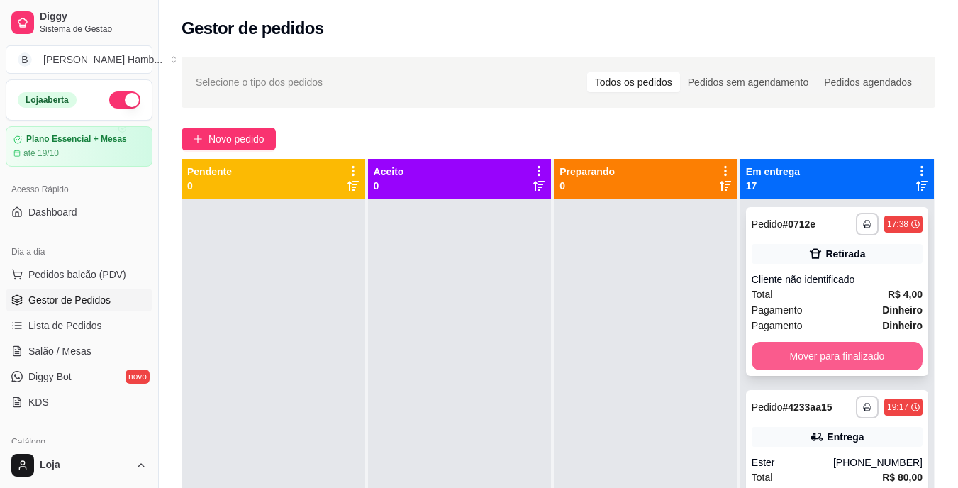
click at [794, 347] on button "Mover para finalizado" at bounding box center [836, 356] width 171 height 28
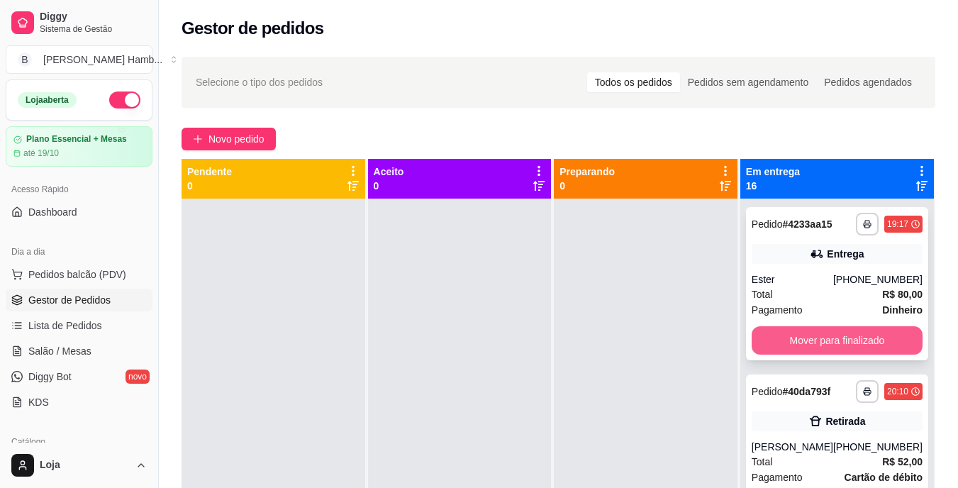
click at [801, 348] on button "Mover para finalizado" at bounding box center [836, 340] width 171 height 28
click at [801, 344] on button "Mover para finalizado" at bounding box center [836, 340] width 171 height 28
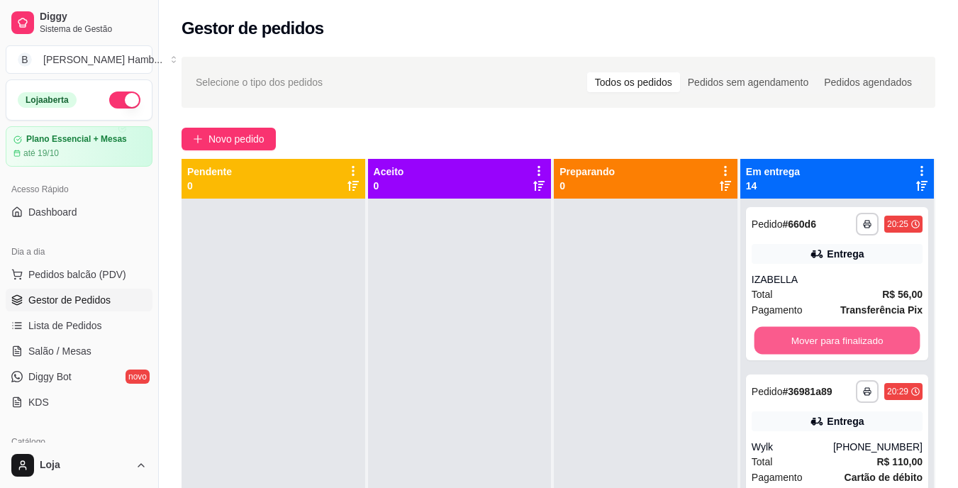
click at [801, 341] on button "Mover para finalizado" at bounding box center [837, 341] width 166 height 28
click at [801, 341] on button "Mover para finalizado" at bounding box center [836, 340] width 171 height 28
click at [801, 341] on button "Mover para finalizado" at bounding box center [837, 341] width 166 height 28
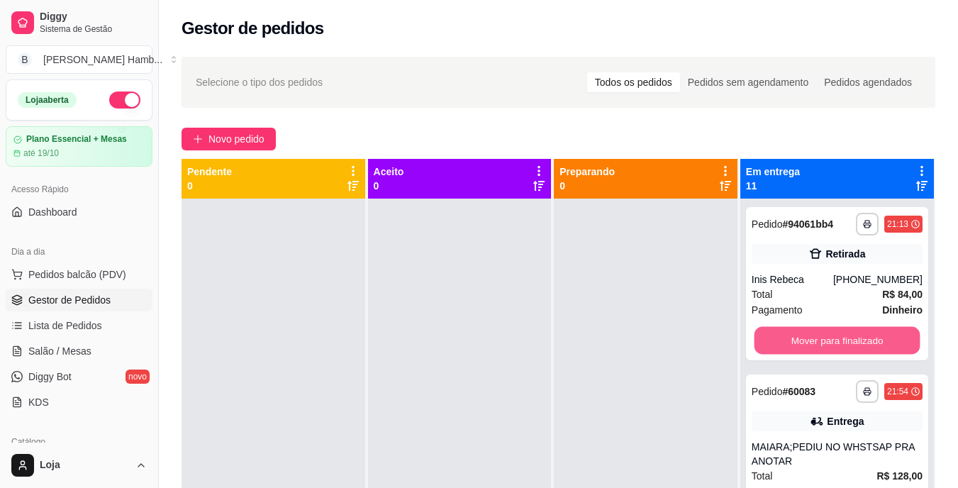
click at [801, 341] on button "Mover para finalizado" at bounding box center [837, 341] width 166 height 28
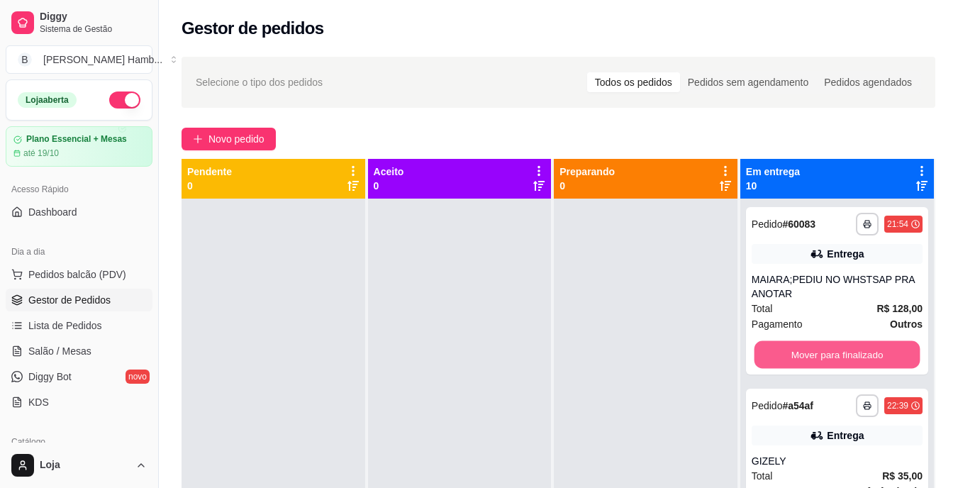
click at [801, 341] on button "Mover para finalizado" at bounding box center [837, 355] width 166 height 28
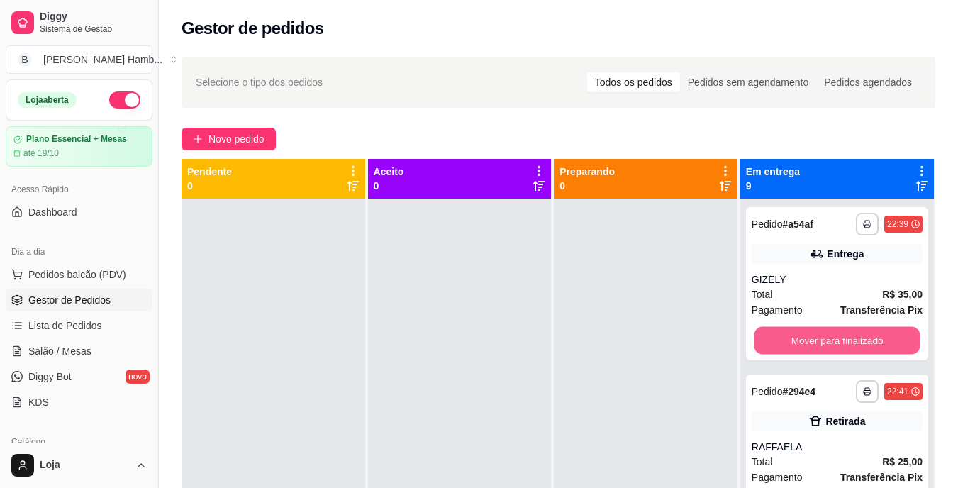
click at [801, 345] on button "Mover para finalizado" at bounding box center [837, 341] width 166 height 28
click at [800, 345] on button "Mover para finalizado" at bounding box center [837, 341] width 166 height 28
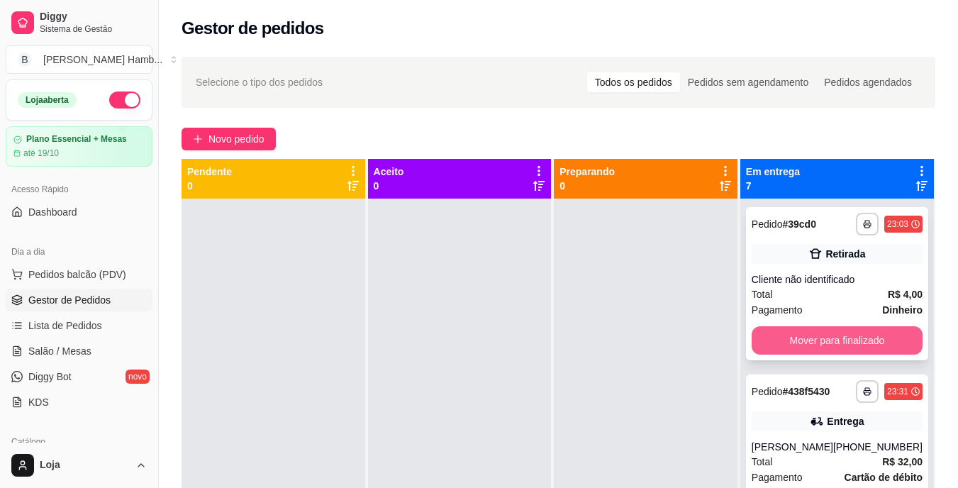
click at [799, 344] on button "Mover para finalizado" at bounding box center [836, 340] width 171 height 28
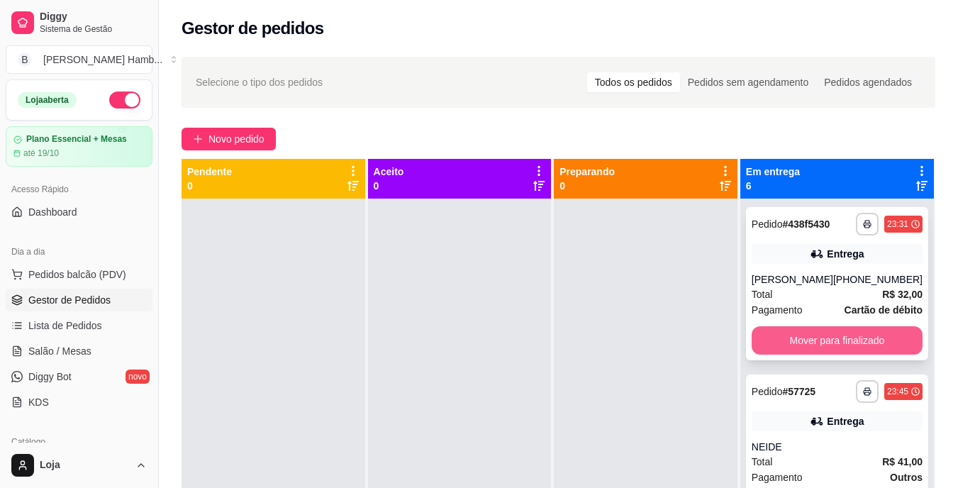
click at [825, 347] on button "Mover para finalizado" at bounding box center [836, 340] width 171 height 28
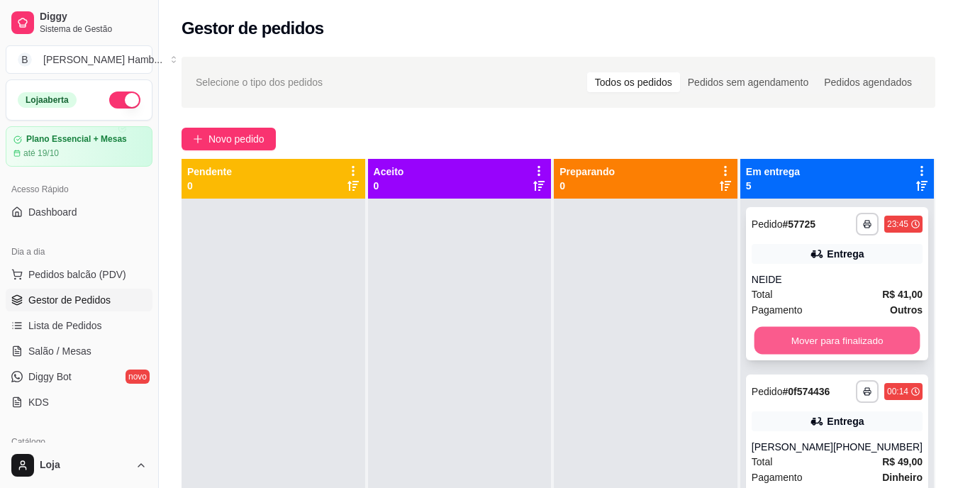
click at [827, 345] on button "Mover para finalizado" at bounding box center [837, 341] width 166 height 28
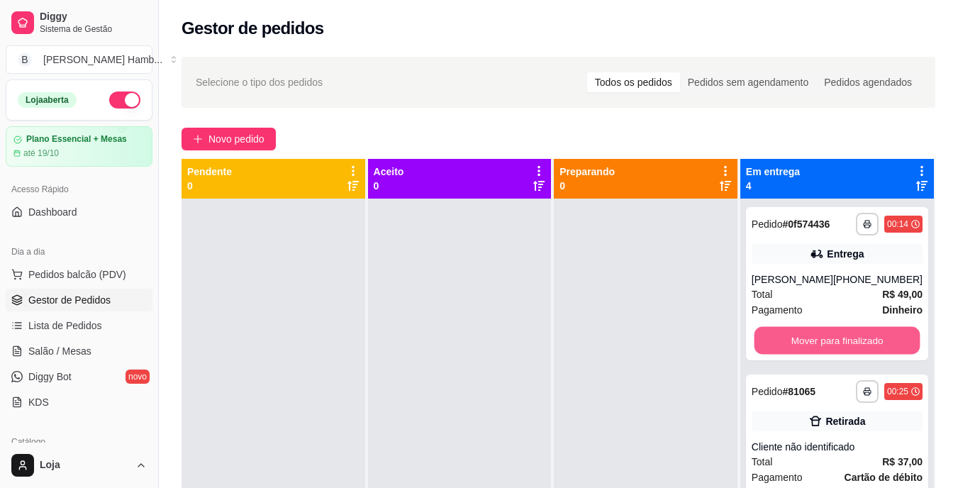
click at [829, 342] on button "Mover para finalizado" at bounding box center [837, 341] width 166 height 28
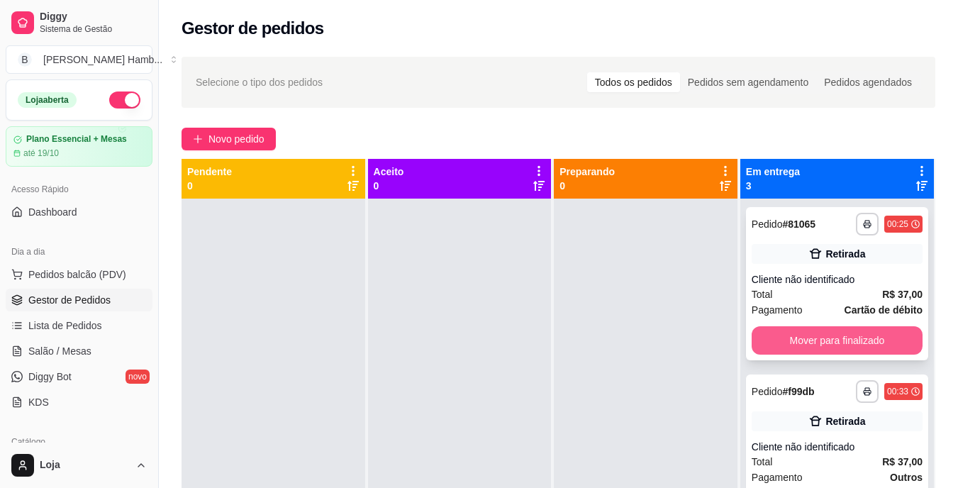
click at [831, 347] on button "Mover para finalizado" at bounding box center [836, 340] width 171 height 28
click at [831, 342] on button "Mover para finalizado" at bounding box center [836, 340] width 171 height 28
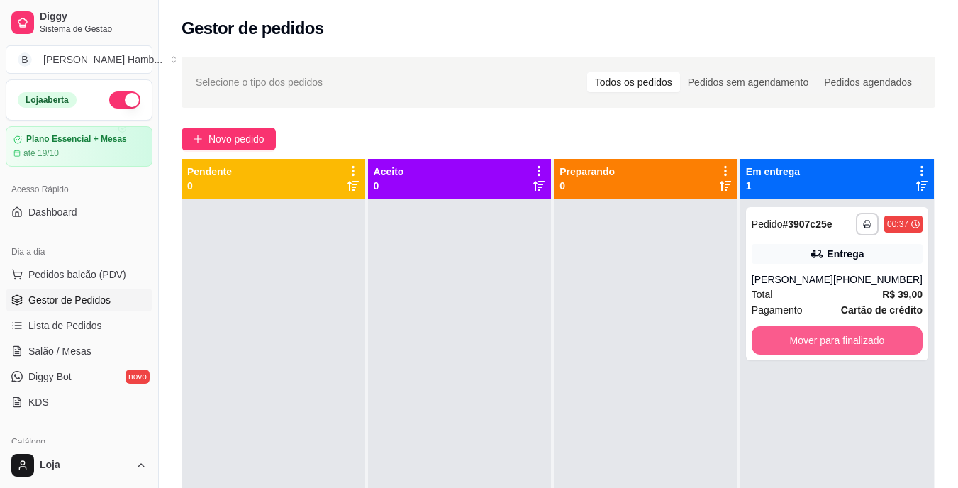
click at [831, 342] on button "Mover para finalizado" at bounding box center [836, 340] width 171 height 28
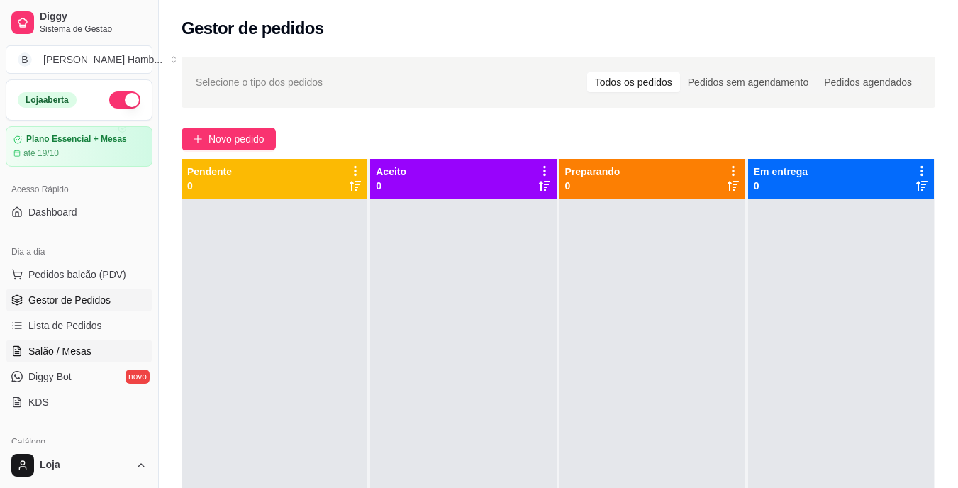
click at [102, 350] on link "Salão / Mesas" at bounding box center [79, 351] width 147 height 23
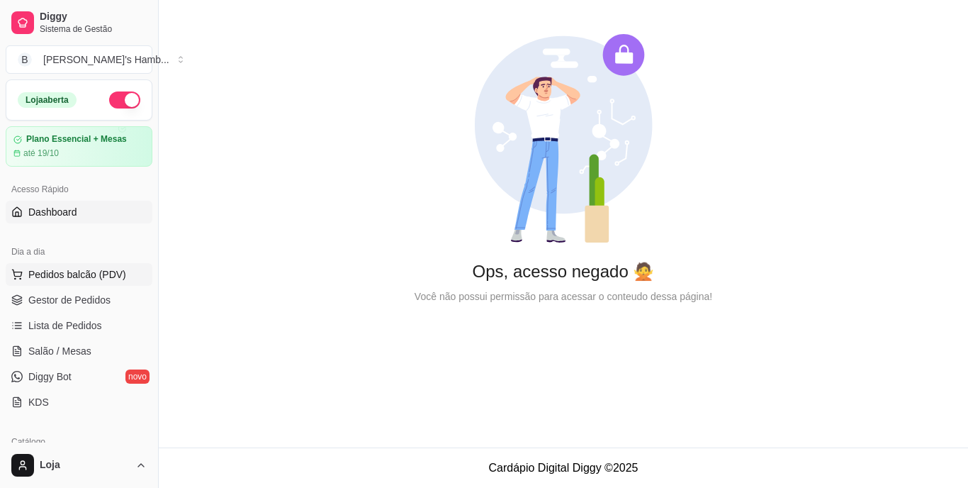
click at [107, 274] on span "Pedidos balcão (PDV)" at bounding box center [77, 274] width 98 height 14
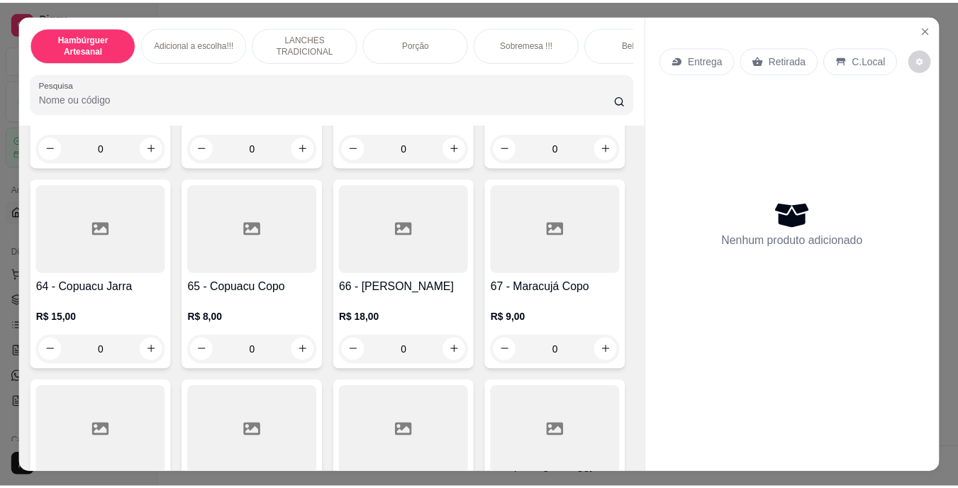
scroll to position [4539, 0]
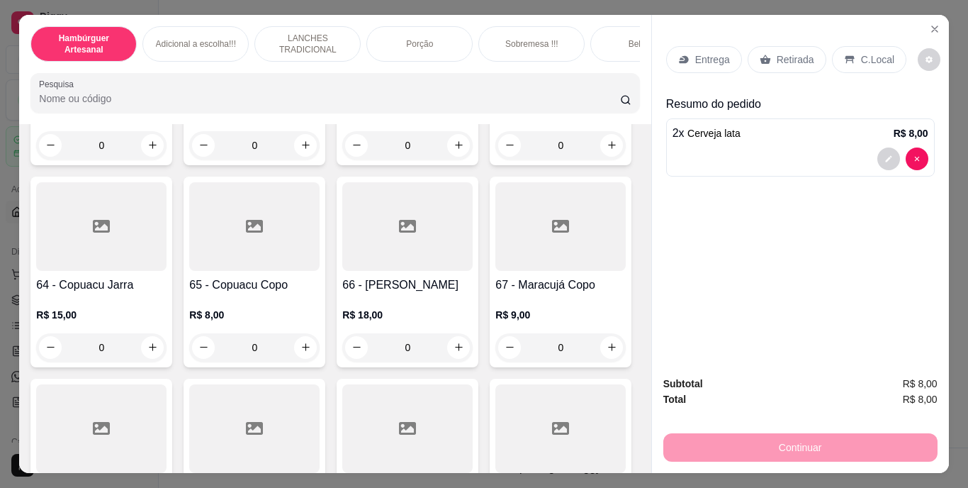
type input "4"
click at [777, 57] on p "Retirada" at bounding box center [796, 59] width 38 height 14
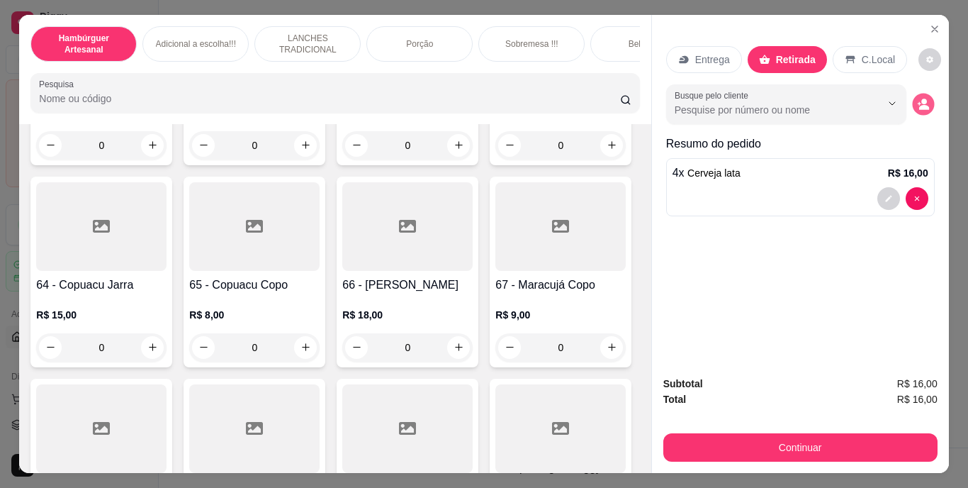
click at [912, 94] on button "decrease-product-quantity" at bounding box center [923, 104] width 22 height 22
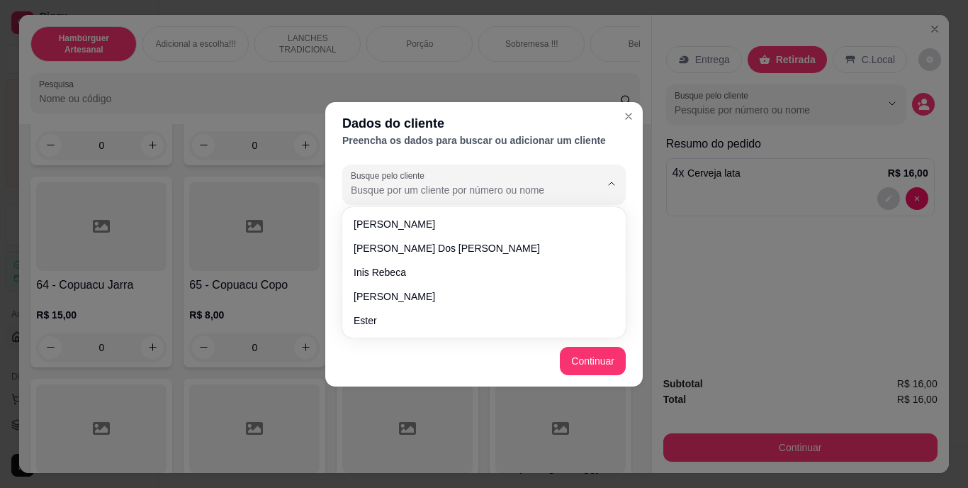
click at [566, 188] on input "Busque pelo cliente" at bounding box center [464, 190] width 227 height 14
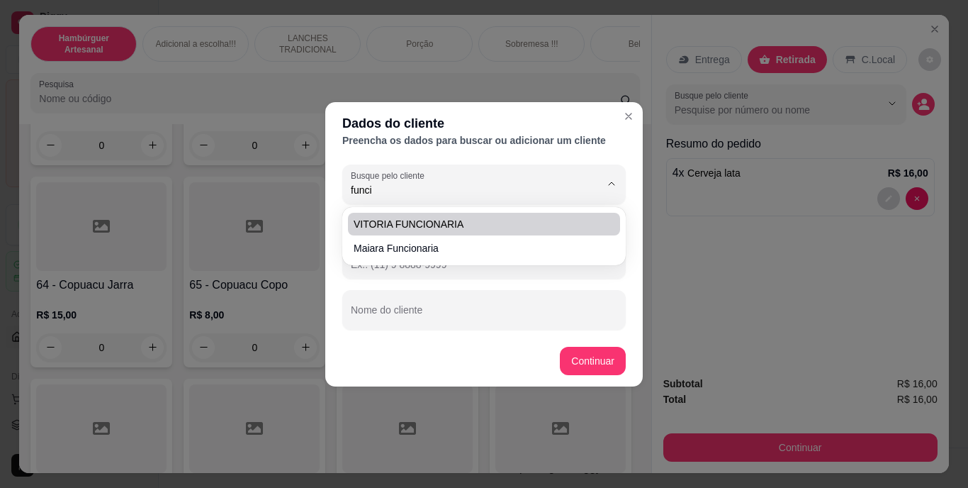
click at [551, 223] on span "VITORIA FUNCIONARIA" at bounding box center [477, 224] width 247 height 14
type input "VITORIA FUNCIONARIA"
type input "(69) 9 9270-4653"
type input "VITORIA FUNCIONARIA"
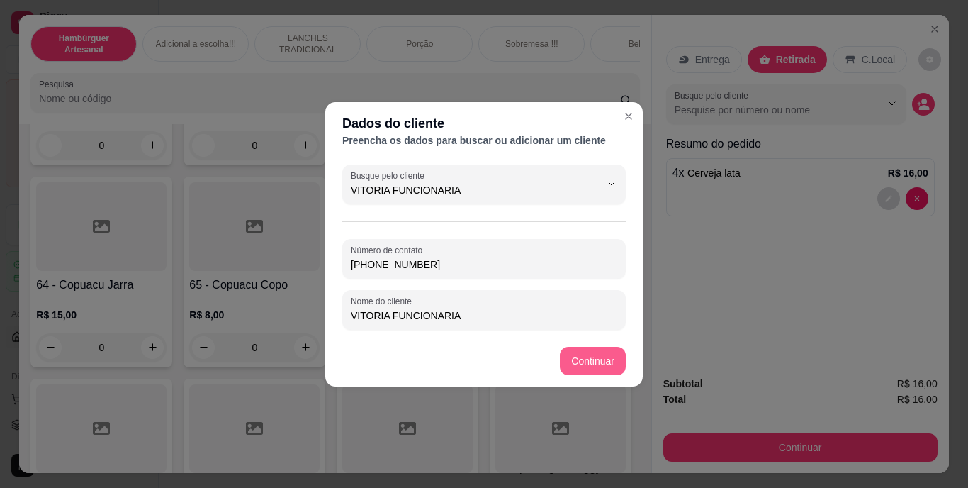
type input "VITORIA FUNCIONARIA"
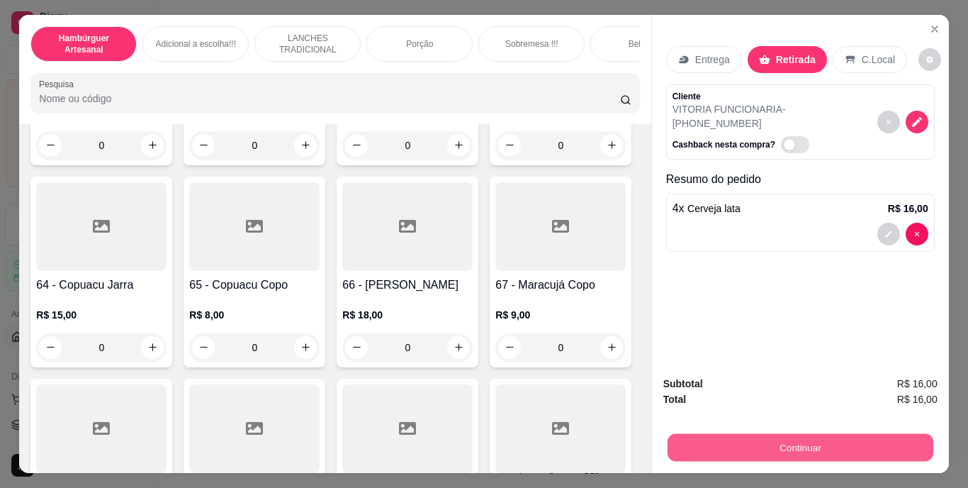
click at [715, 445] on button "Continuar" at bounding box center [800, 448] width 266 height 28
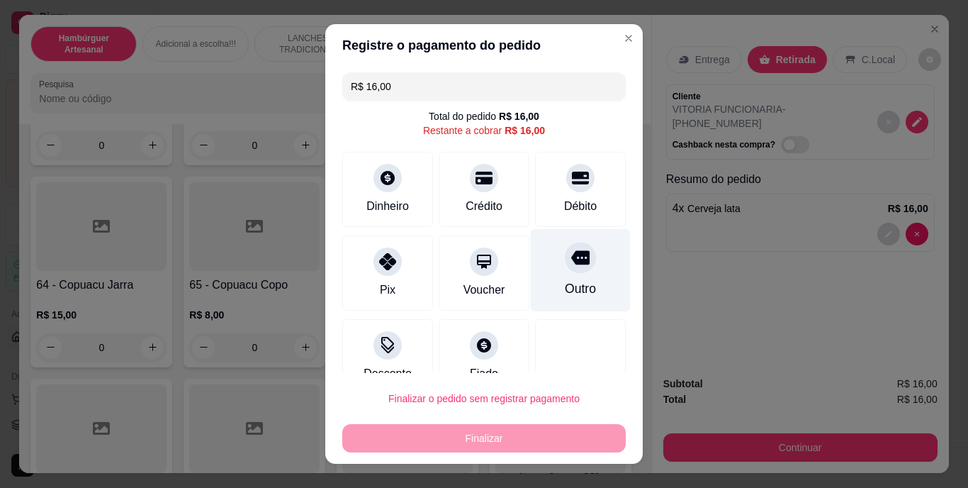
click at [565, 288] on div "Outro" at bounding box center [580, 289] width 31 height 18
type input "R$ 0,00"
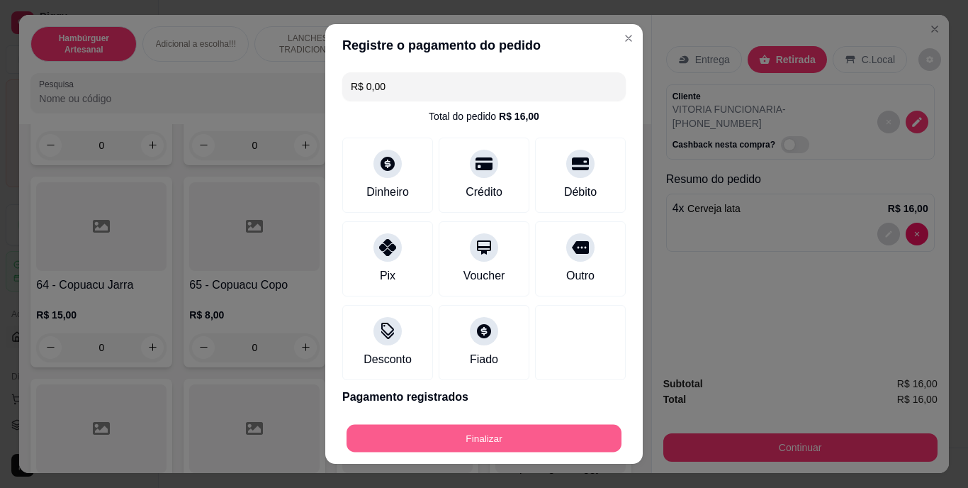
click at [509, 432] on button "Finalizar" at bounding box center [484, 438] width 275 height 28
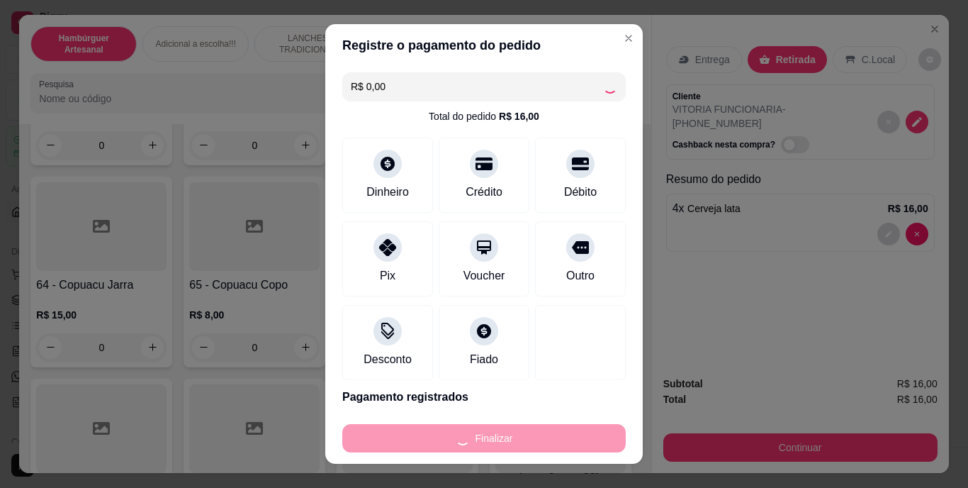
type input "0"
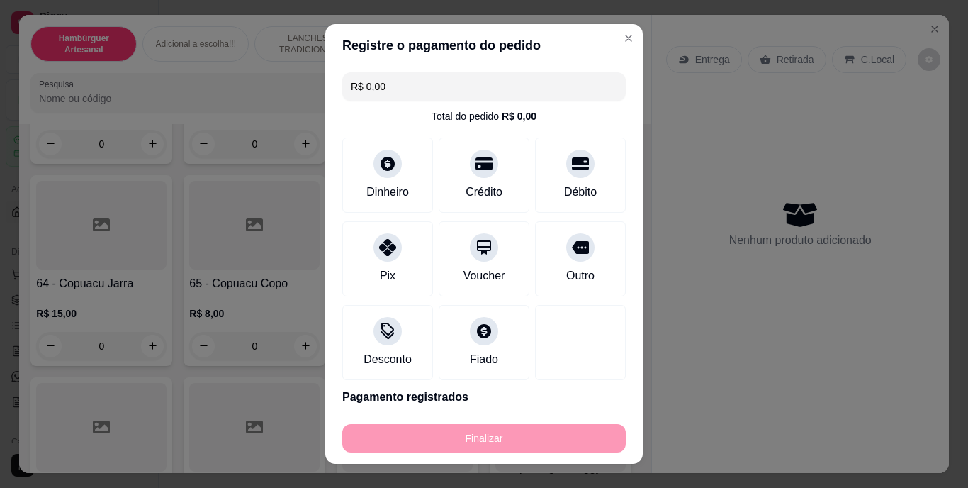
type input "-R$ 16,00"
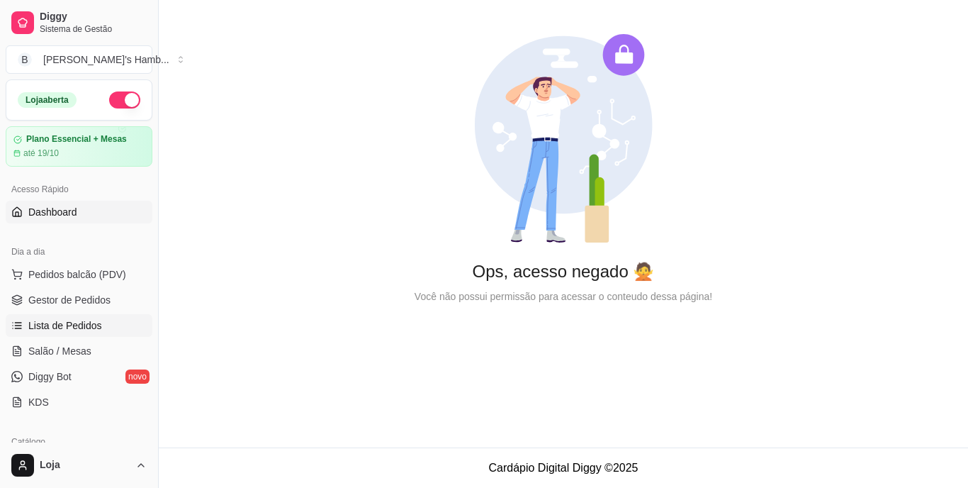
click at [70, 325] on span "Lista de Pedidos" at bounding box center [65, 325] width 74 height 14
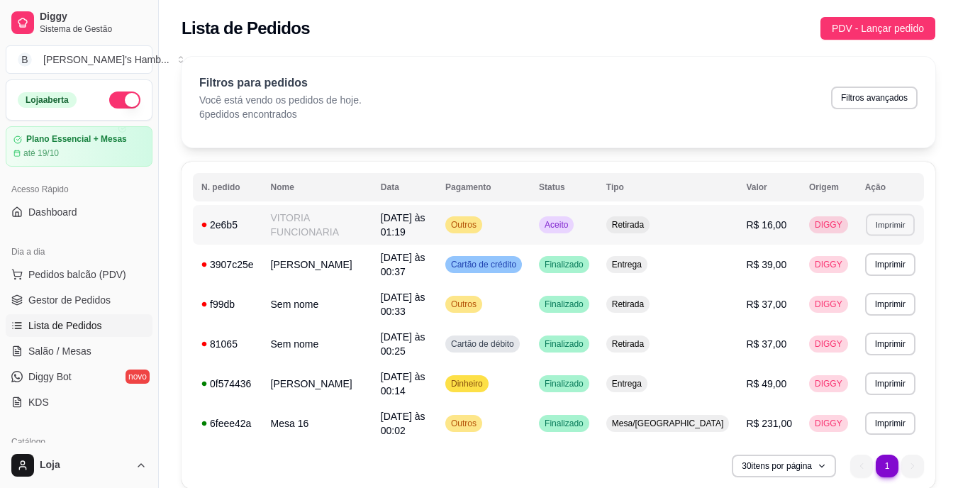
click at [878, 225] on button "Imprimir" at bounding box center [890, 224] width 49 height 22
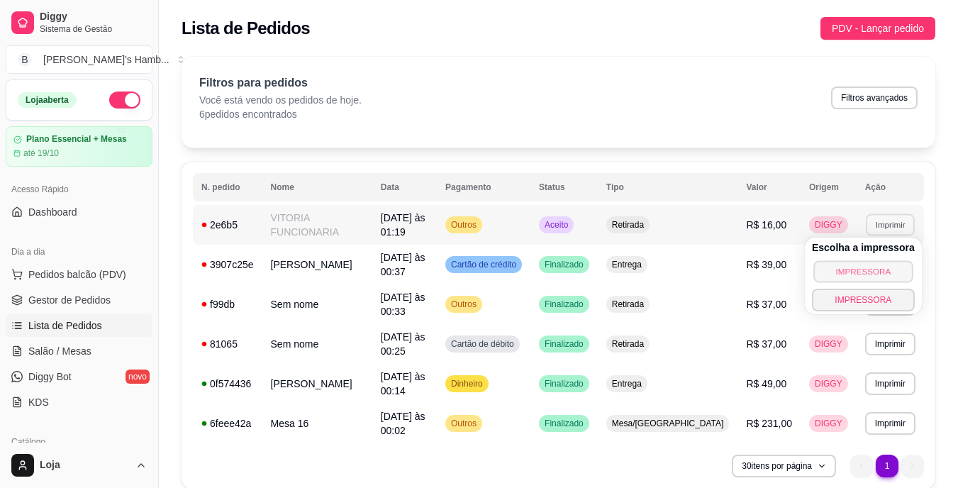
click at [841, 273] on button "IMPRESSORA" at bounding box center [862, 271] width 99 height 22
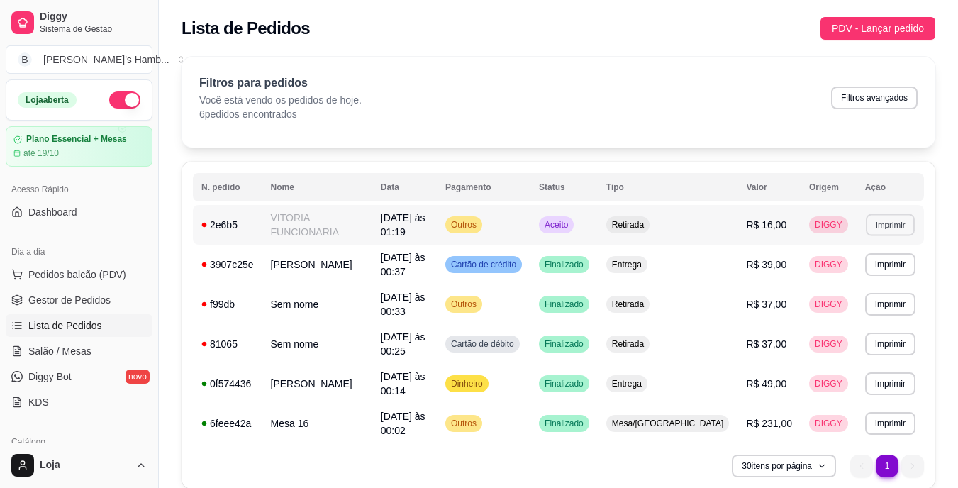
click at [898, 220] on button "Imprimir" at bounding box center [890, 224] width 49 height 22
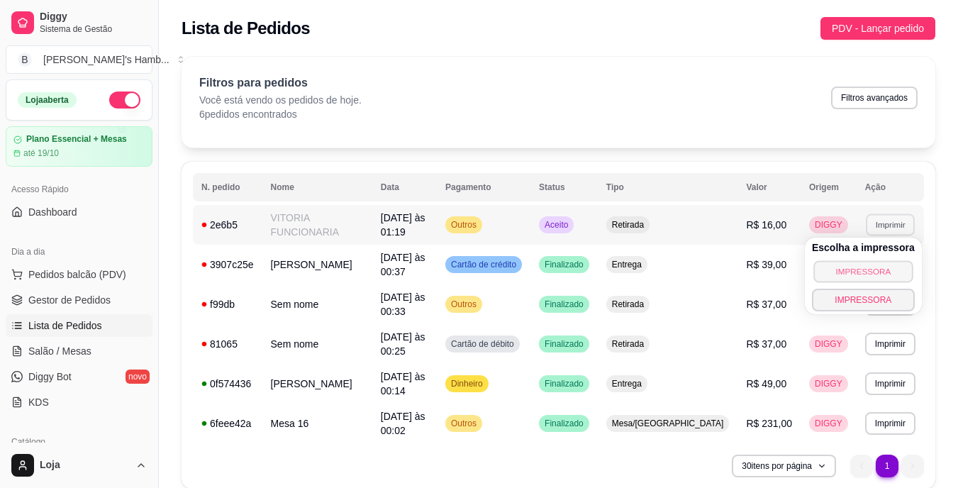
click at [852, 271] on button "IMPRESSORA" at bounding box center [862, 271] width 99 height 22
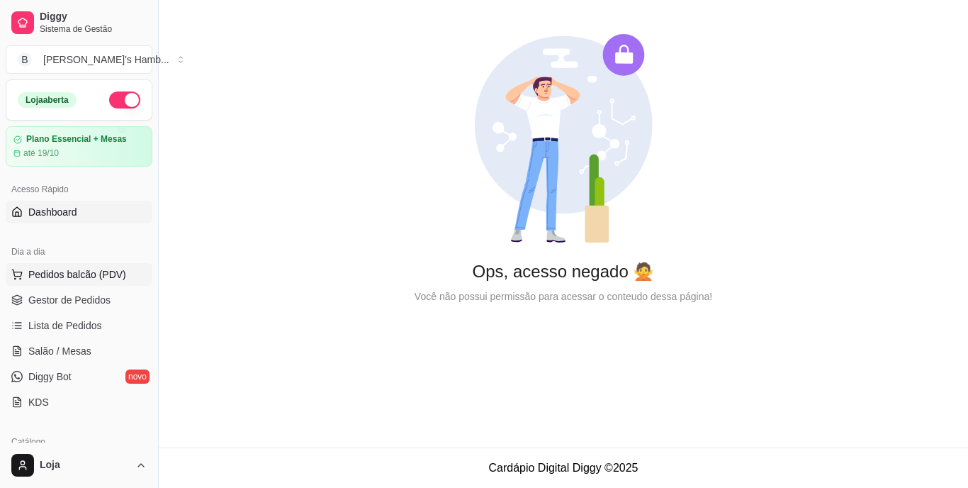
click at [127, 278] on button "Pedidos balcão (PDV)" at bounding box center [79, 274] width 147 height 23
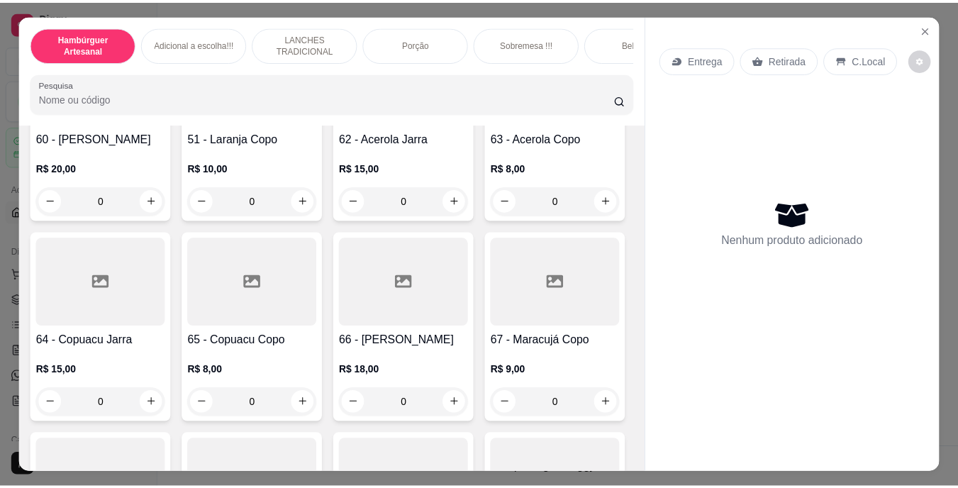
scroll to position [4502, 0]
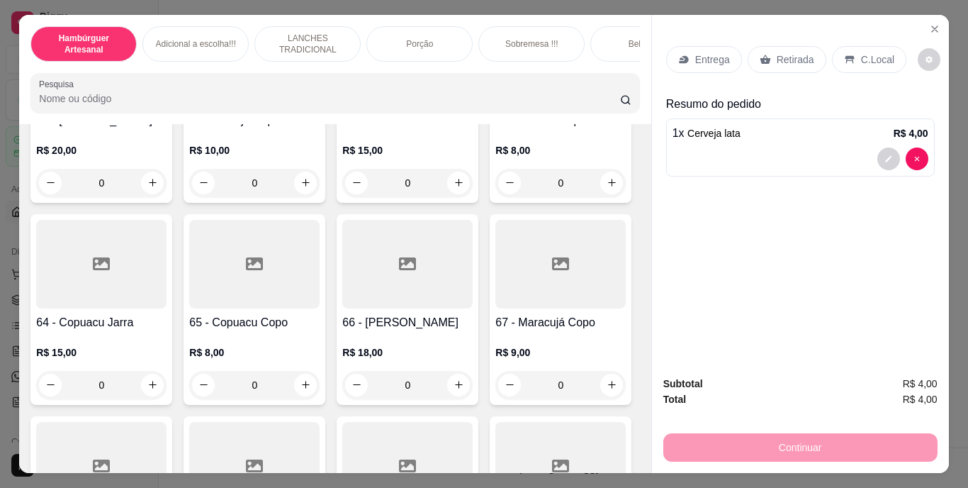
type input "2"
click at [783, 58] on p "Retirada" at bounding box center [796, 59] width 38 height 14
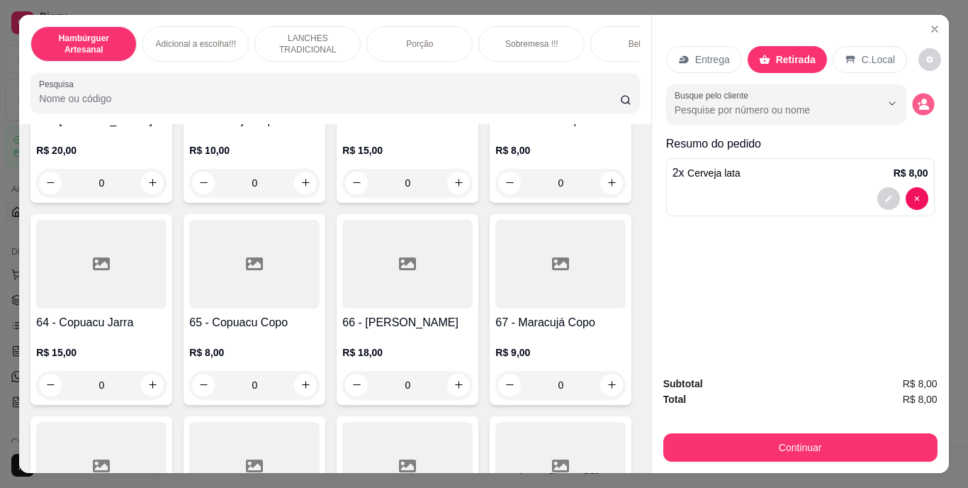
click at [924, 98] on icon "decrease-product-quantity" at bounding box center [923, 104] width 12 height 12
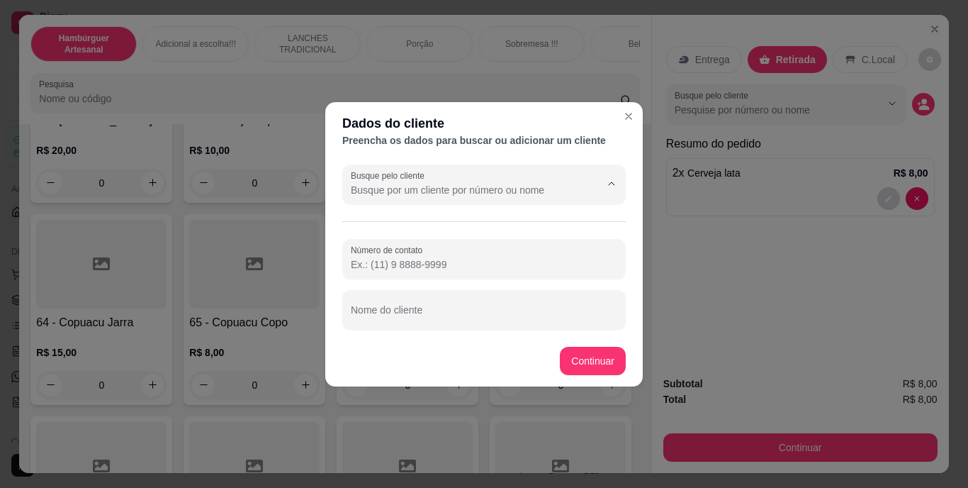
click at [570, 196] on input "Busque pelo cliente" at bounding box center [464, 190] width 227 height 14
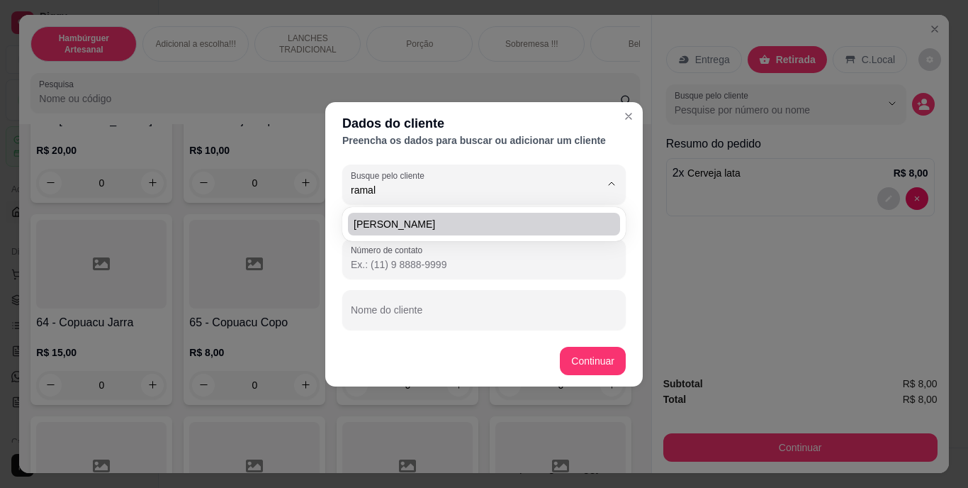
click at [572, 226] on span "Marciane Ramalho" at bounding box center [477, 224] width 247 height 14
type input "Marciane Ramalho"
type input "(69) 9 9333-4396"
type input "Marciane Ramalho"
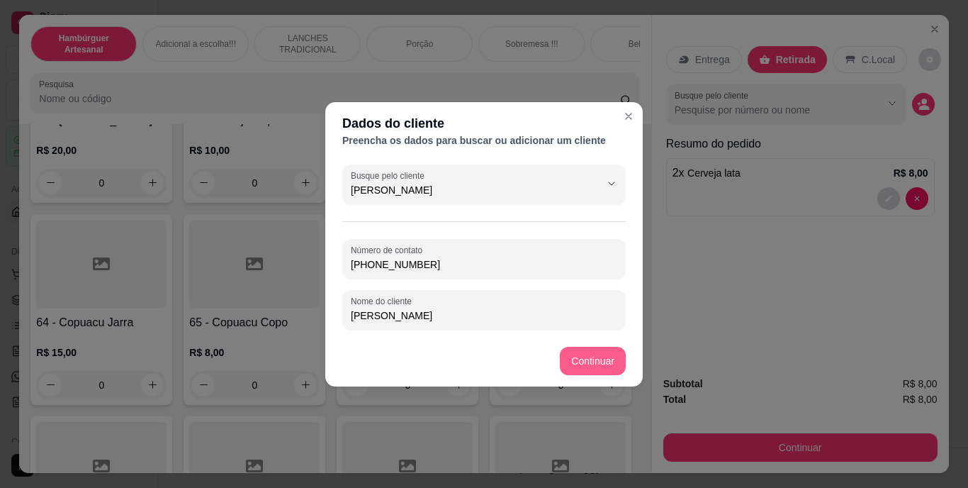
type input "Marciane Ramalho"
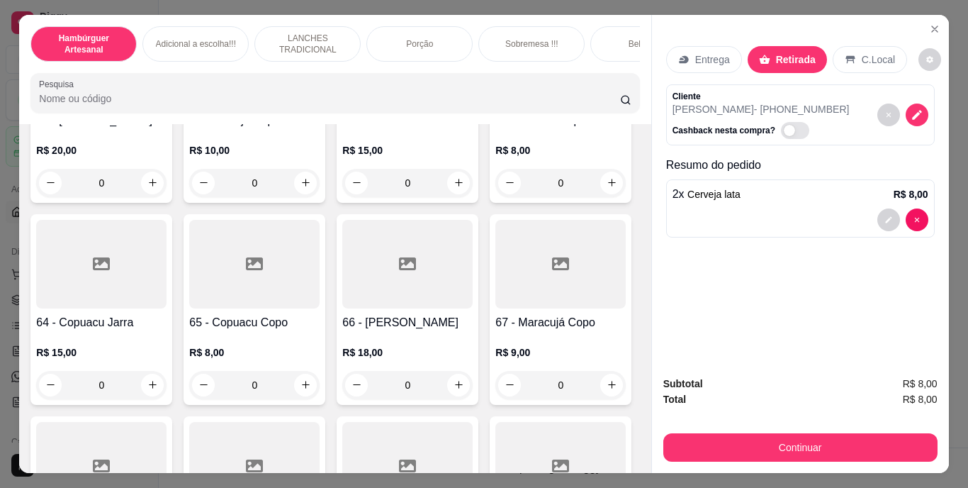
type input "3"
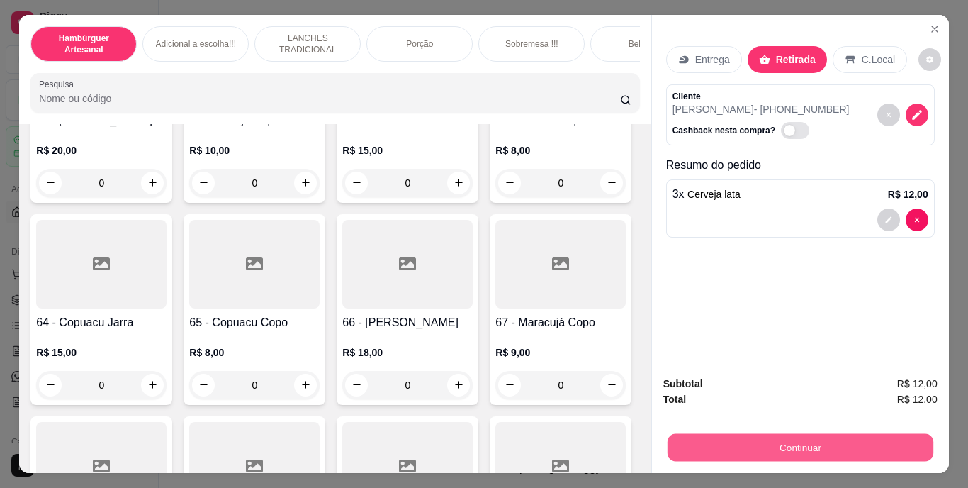
click at [747, 440] on button "Continuar" at bounding box center [800, 448] width 266 height 28
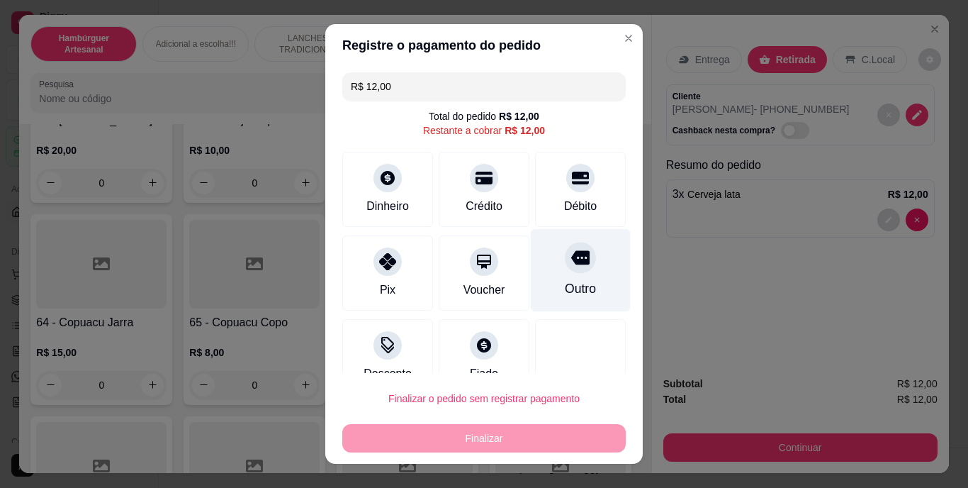
click at [577, 276] on div "Outro" at bounding box center [581, 270] width 100 height 83
type input "R$ 0,00"
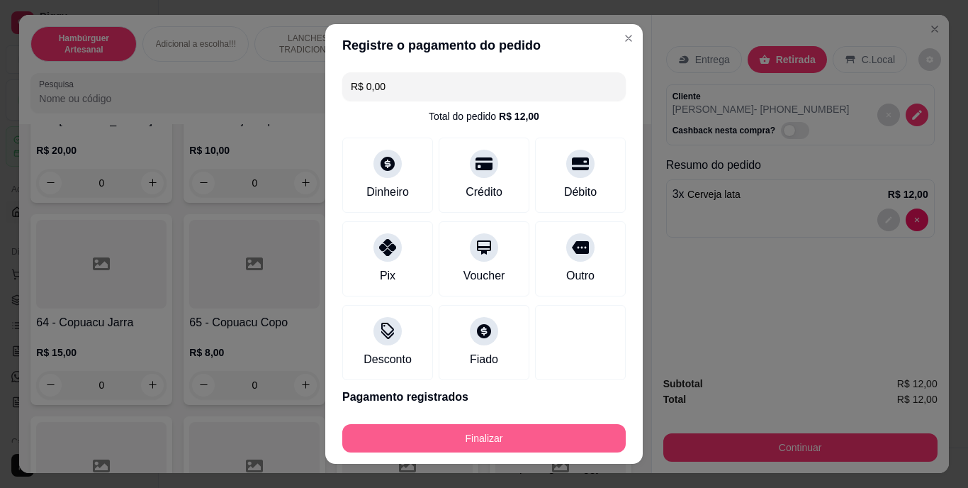
click at [569, 434] on button "Finalizar" at bounding box center [484, 438] width 284 height 28
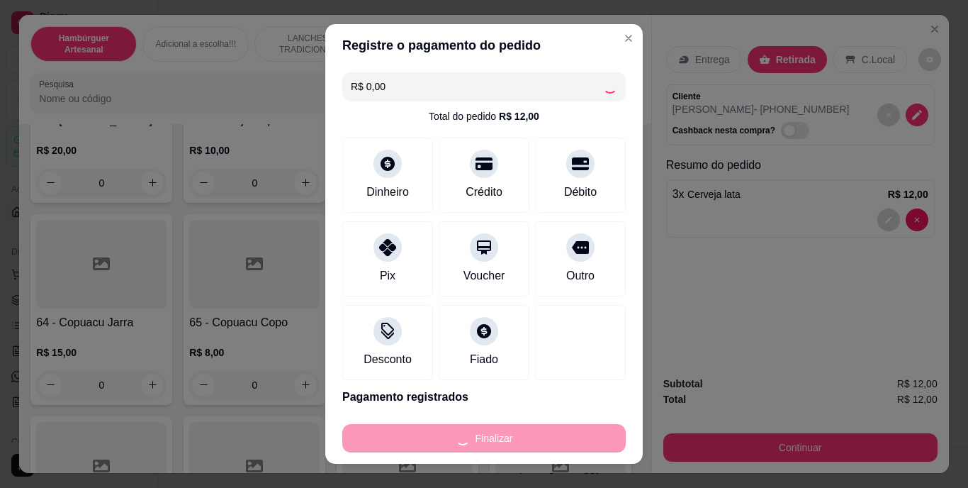
type input "0"
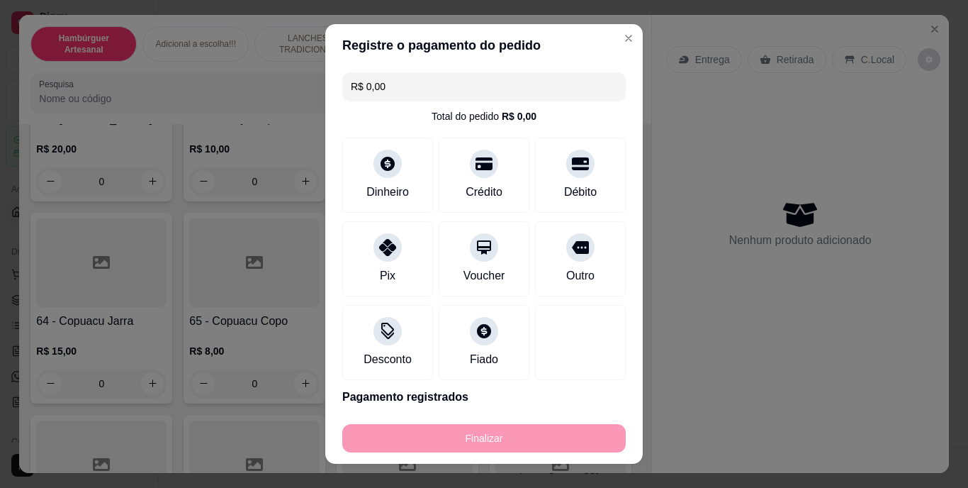
type input "-R$ 12,00"
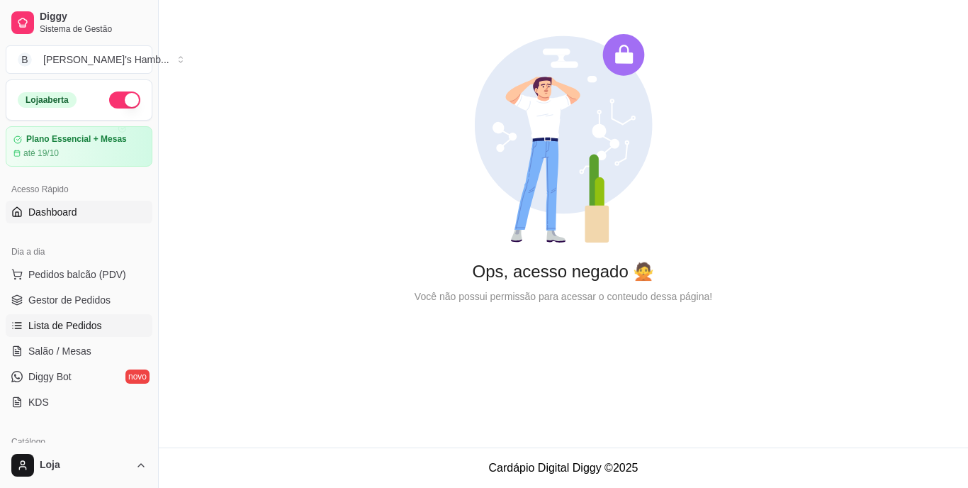
click at [100, 320] on link "Lista de Pedidos" at bounding box center [79, 325] width 147 height 23
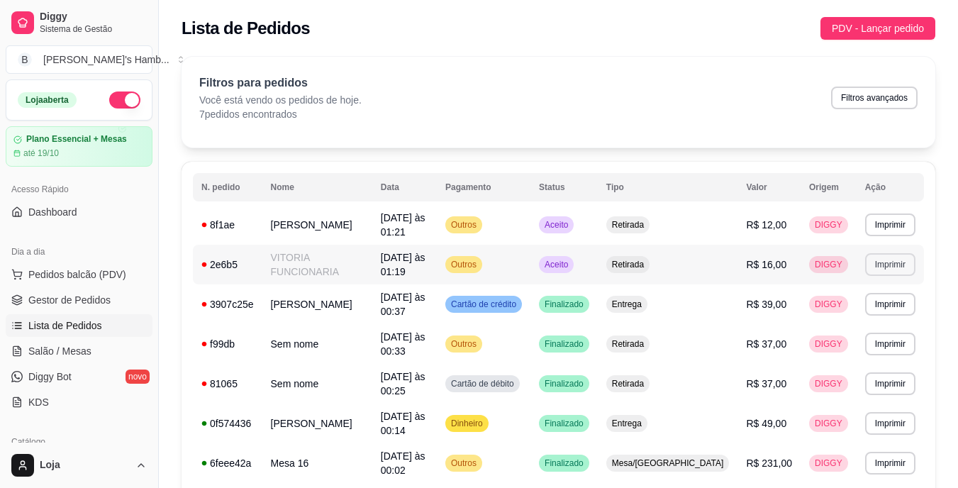
click at [878, 255] on button "Imprimir" at bounding box center [890, 264] width 50 height 23
click at [847, 305] on button "IMPRESSORA" at bounding box center [862, 305] width 99 height 22
click at [900, 259] on button "Imprimir" at bounding box center [890, 264] width 49 height 22
click at [875, 303] on button "IMPRESSORA" at bounding box center [862, 305] width 99 height 22
click at [129, 298] on link "Gestor de Pedidos" at bounding box center [79, 300] width 147 height 23
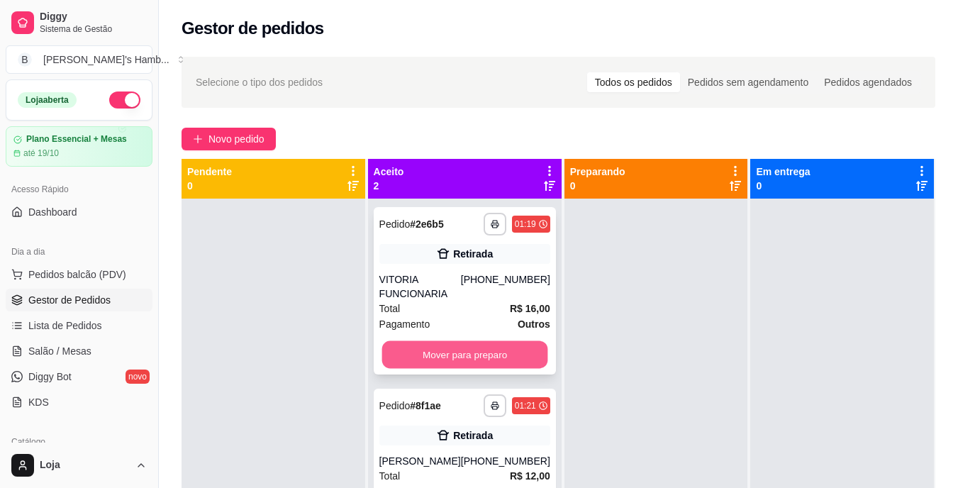
click at [461, 350] on button "Mover para preparo" at bounding box center [464, 355] width 166 height 28
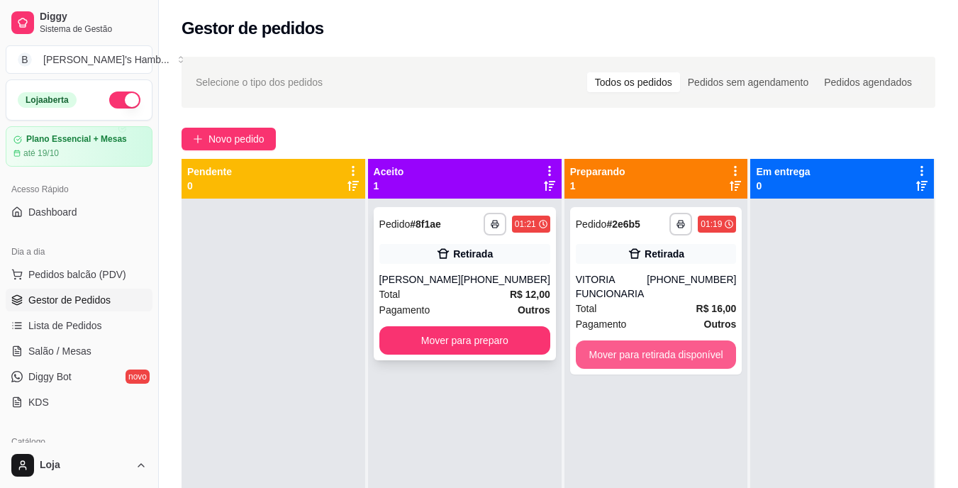
click at [600, 347] on div "**********" at bounding box center [558, 403] width 754 height 488
click at [600, 347] on button "Mover para retirada disponível" at bounding box center [656, 355] width 156 height 28
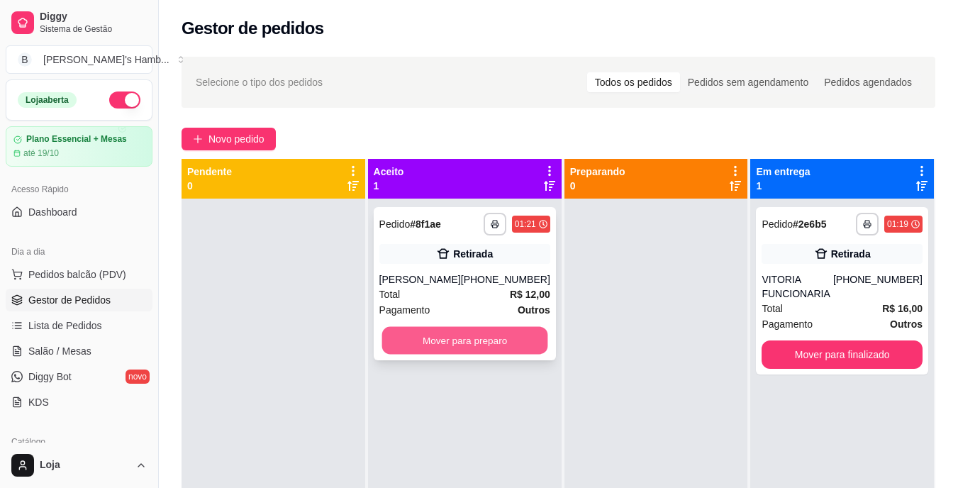
click at [522, 340] on button "Mover para preparo" at bounding box center [464, 341] width 166 height 28
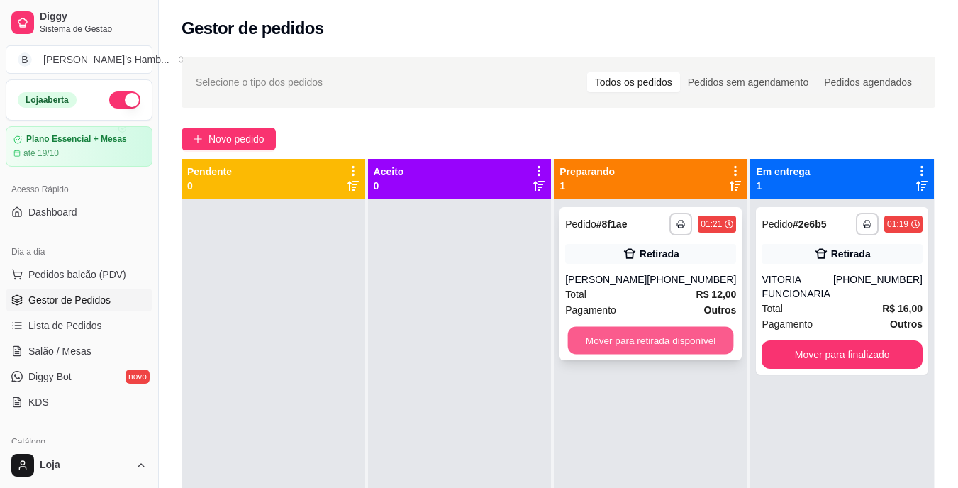
click at [637, 340] on button "Mover para retirada disponível" at bounding box center [651, 341] width 166 height 28
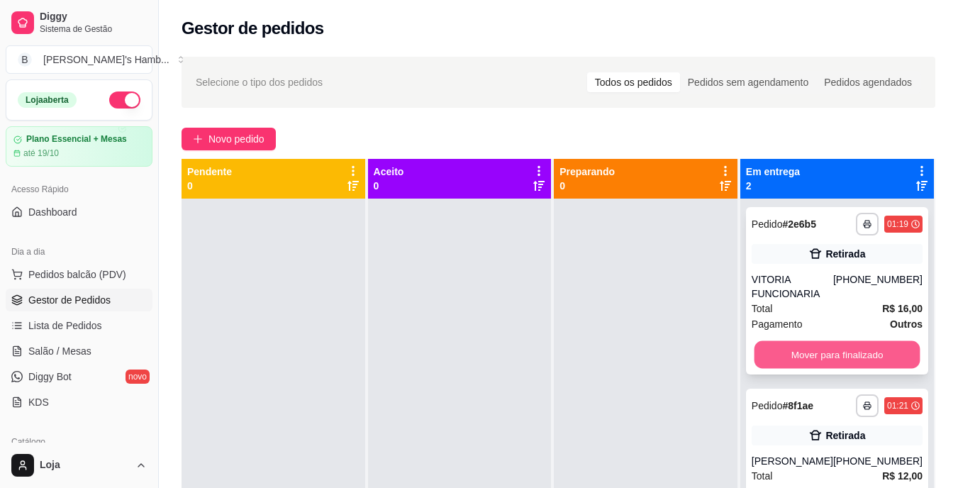
click at [783, 345] on button "Mover para finalizado" at bounding box center [837, 355] width 166 height 28
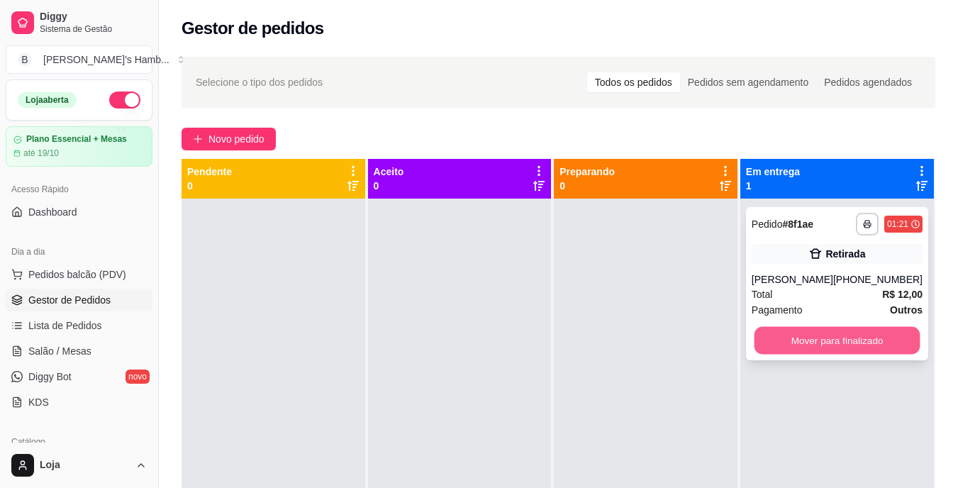
click at [786, 341] on button "Mover para finalizado" at bounding box center [837, 341] width 166 height 28
